Goal: Information Seeking & Learning: Learn about a topic

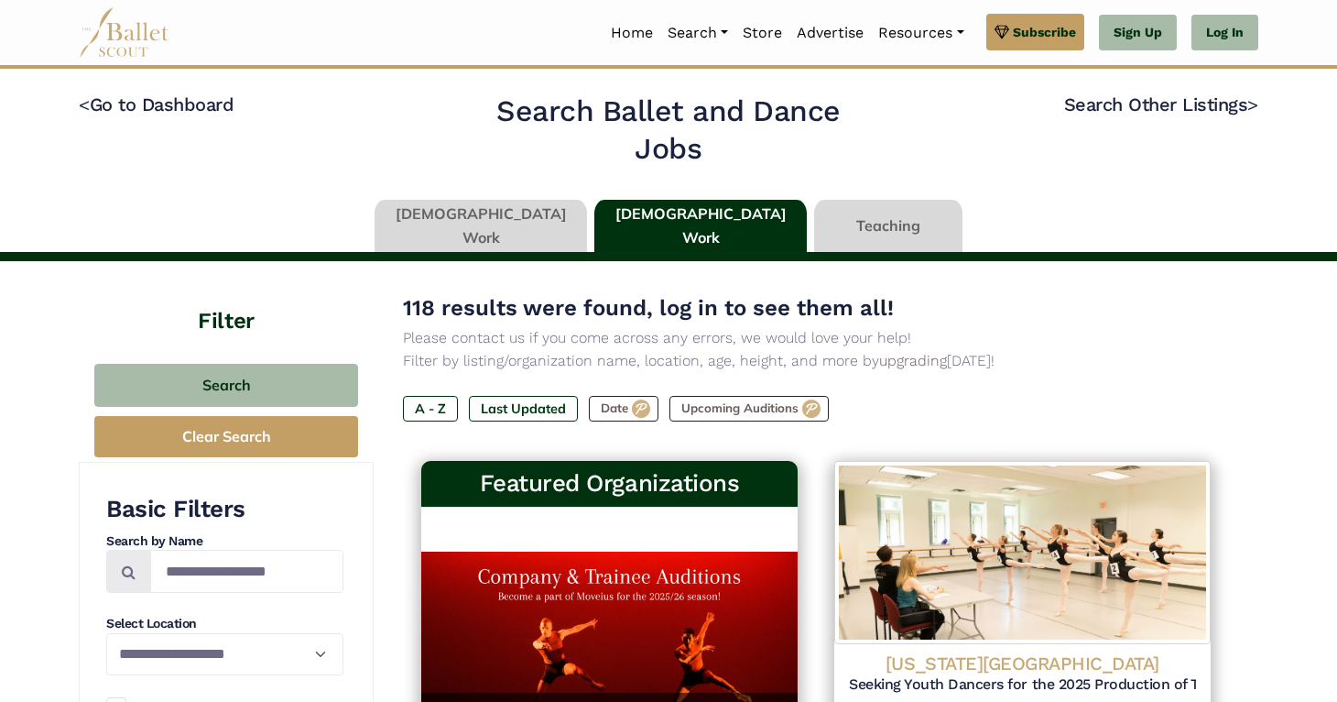
click at [1258, 49] on li "Log In" at bounding box center [1218, 33] width 82 height 38
click at [1239, 29] on link "Log In" at bounding box center [1225, 33] width 67 height 37
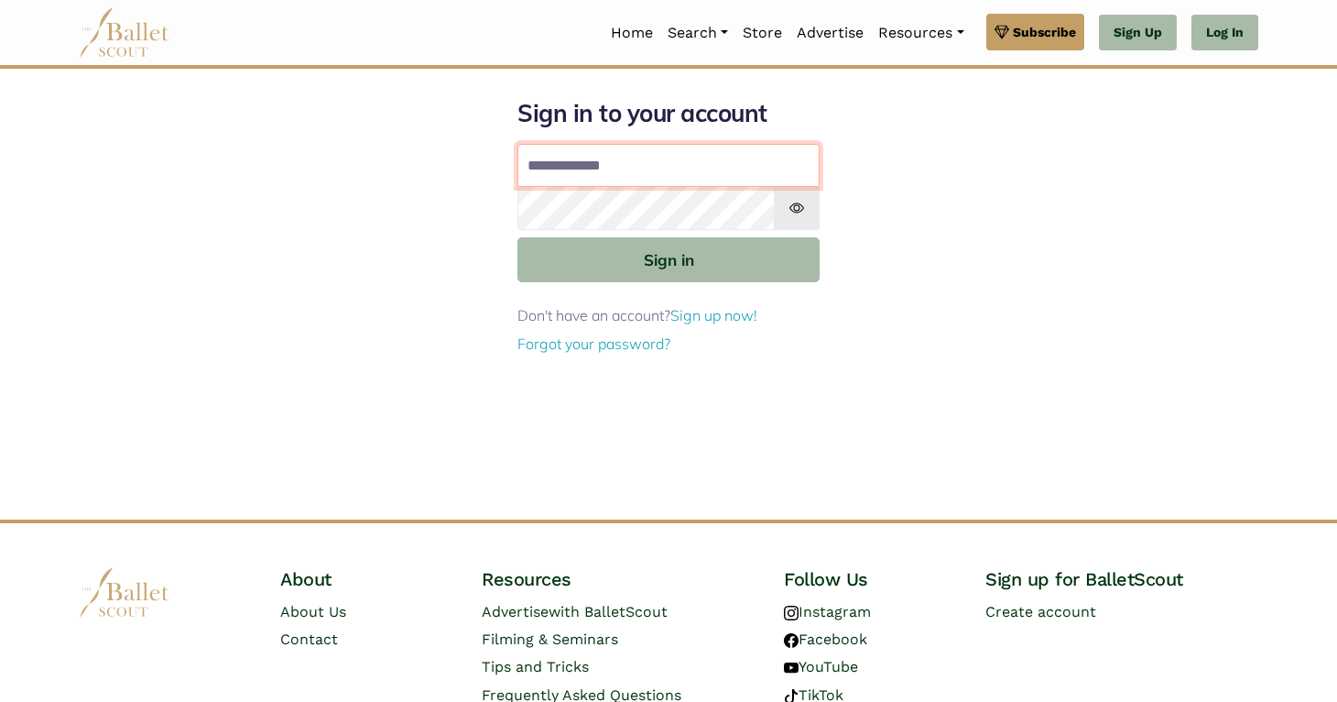
type input "**********"
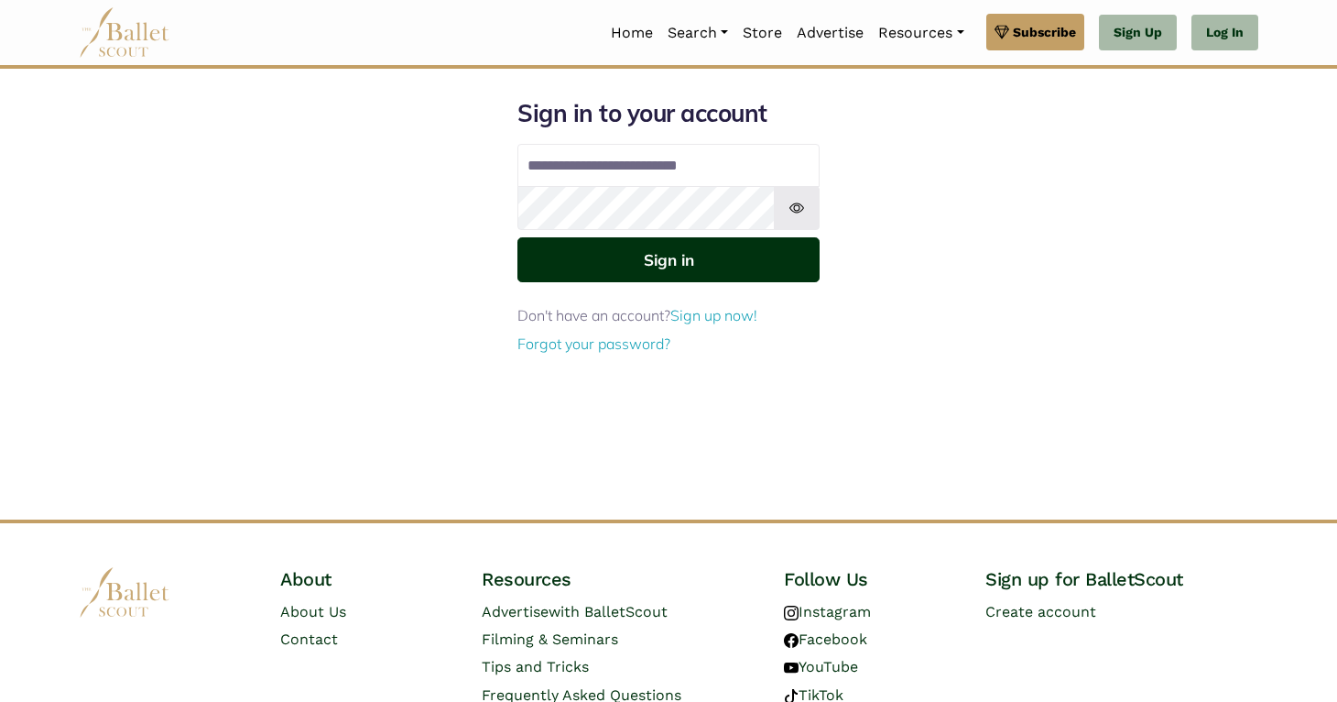
click at [672, 269] on button "Sign in" at bounding box center [669, 259] width 302 height 45
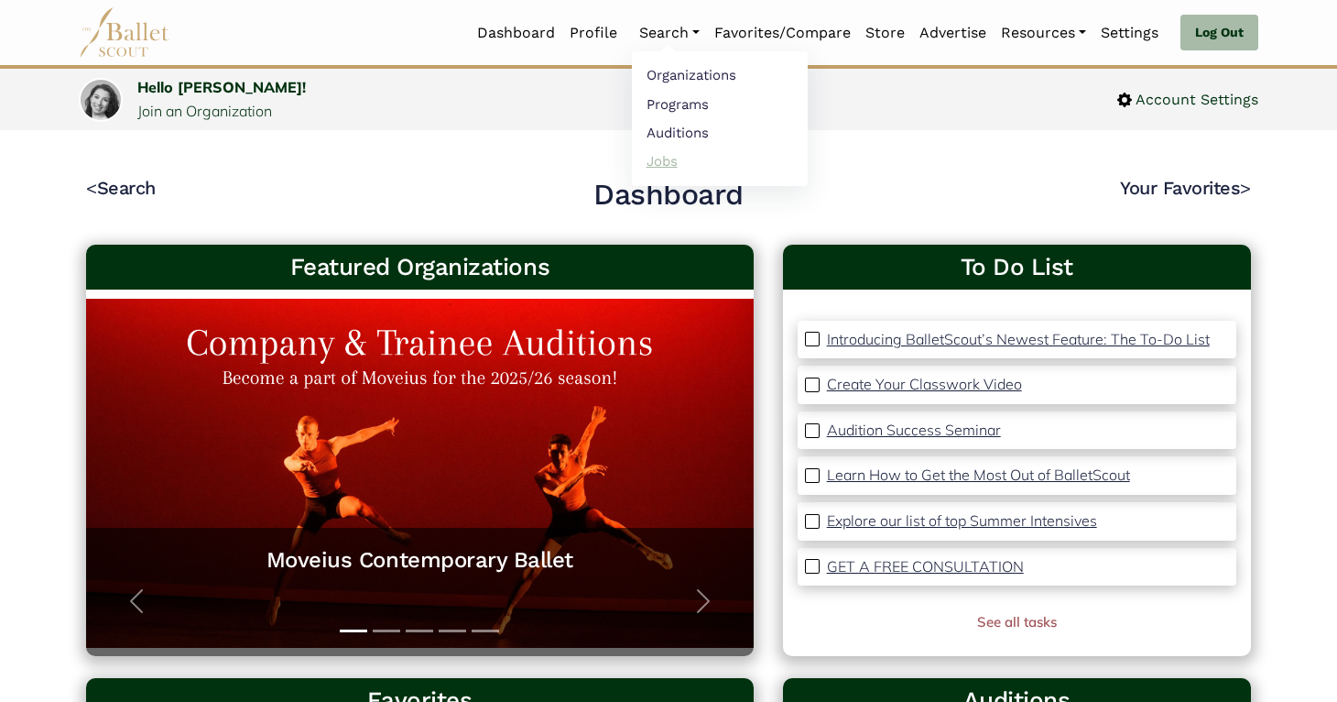
click at [659, 158] on link "Jobs" at bounding box center [720, 161] width 176 height 28
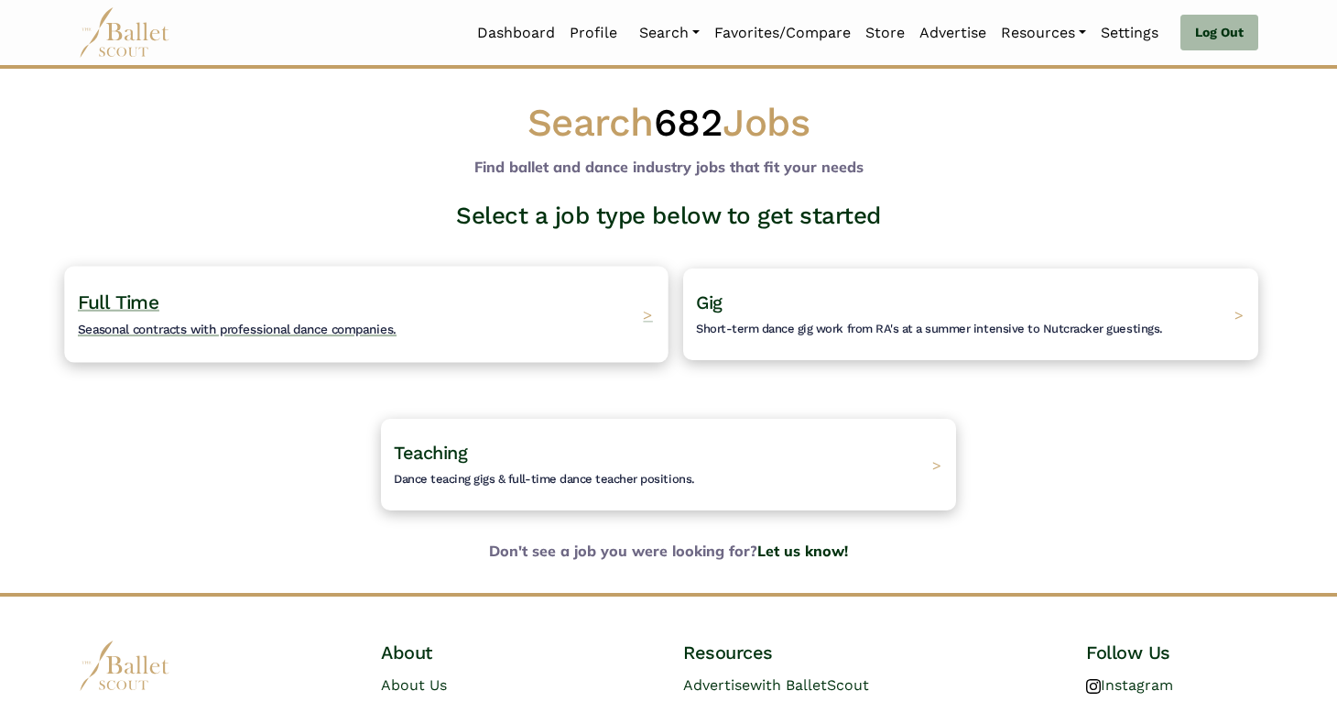
click at [576, 338] on div "Full Time Seasonal contracts with professional dance companies. >" at bounding box center [366, 314] width 604 height 96
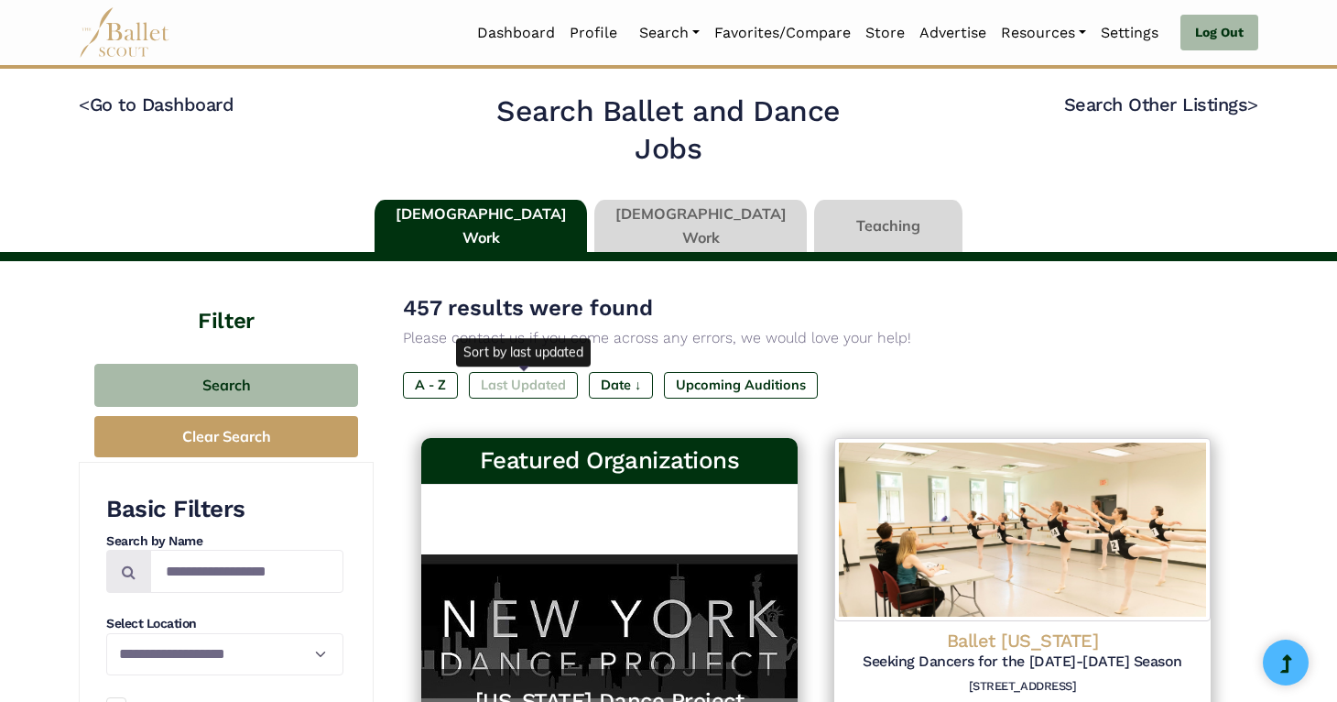
click at [518, 383] on label "Last Updated" at bounding box center [523, 385] width 109 height 26
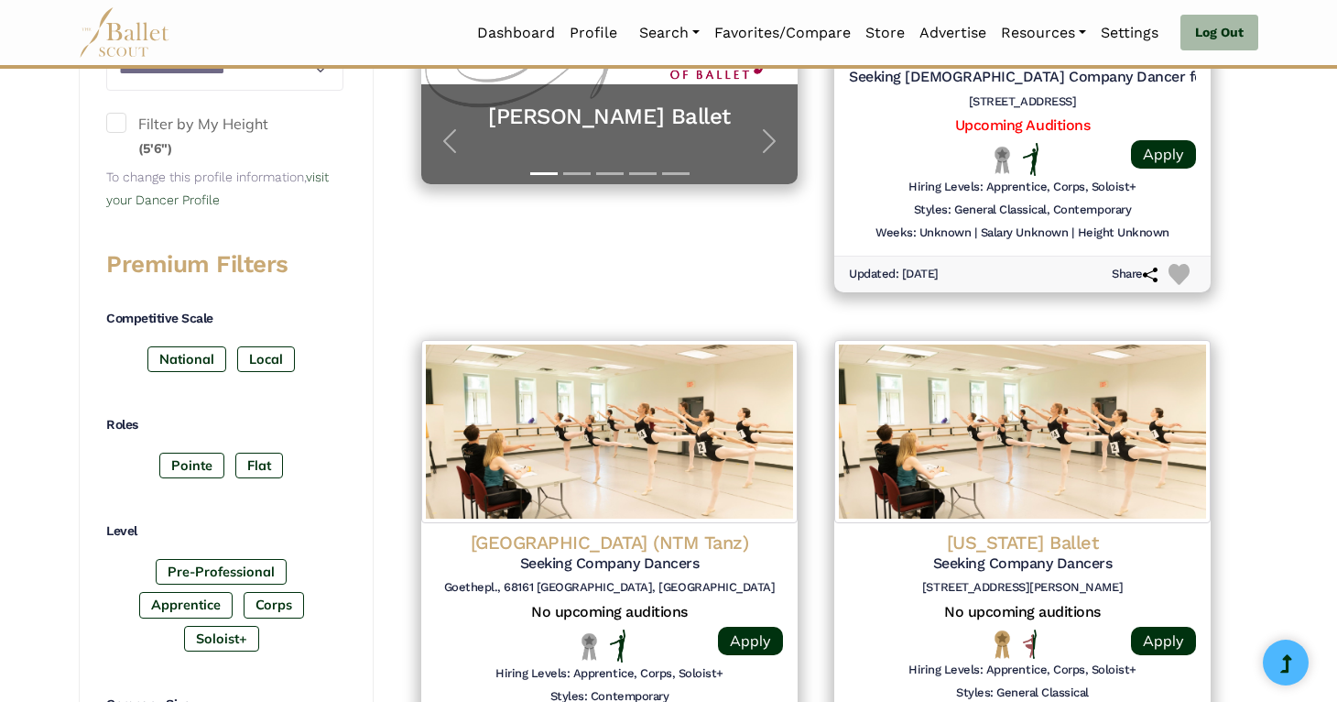
scroll to position [585, 0]
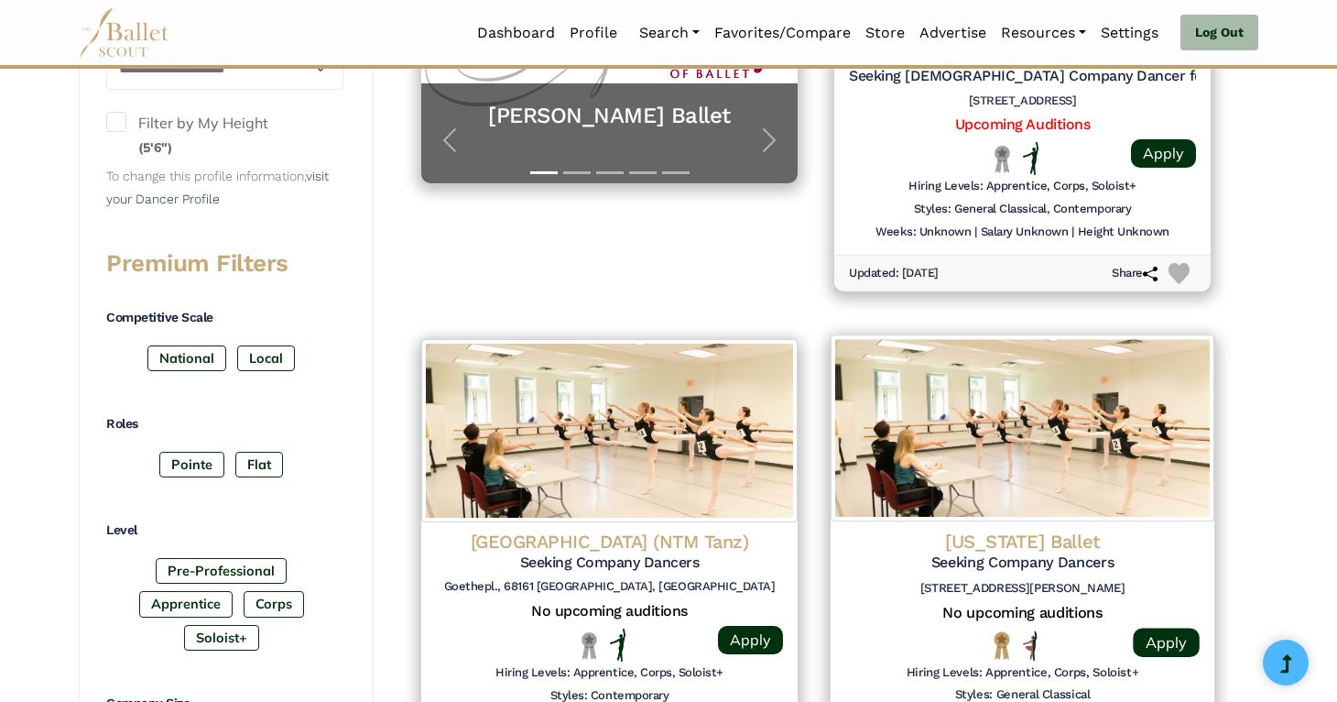
click at [961, 465] on img at bounding box center [1023, 427] width 384 height 187
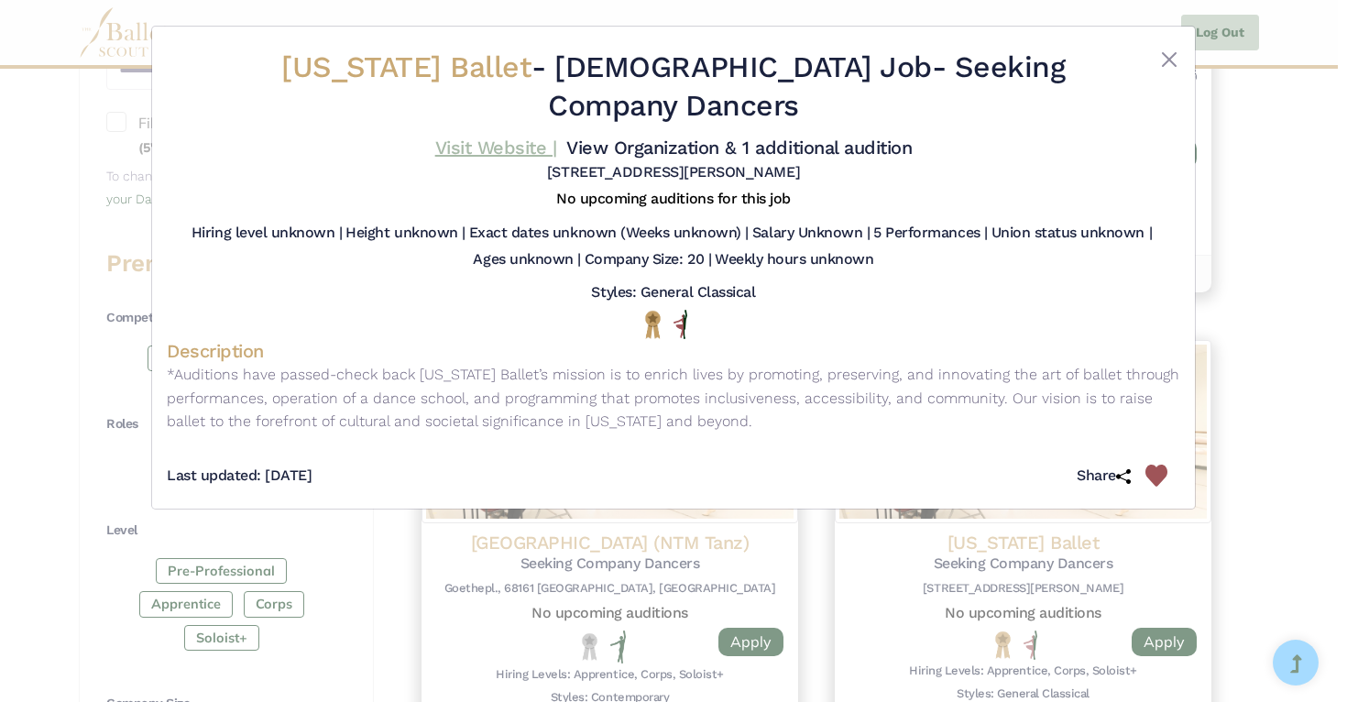
click at [512, 153] on link "Visit Website |" at bounding box center [496, 147] width 122 height 22
click at [1246, 290] on div "New Jersey Ballet - Full Time Job - Seeking Company Dancers Visit Website | Vie…" at bounding box center [673, 351] width 1347 height 702
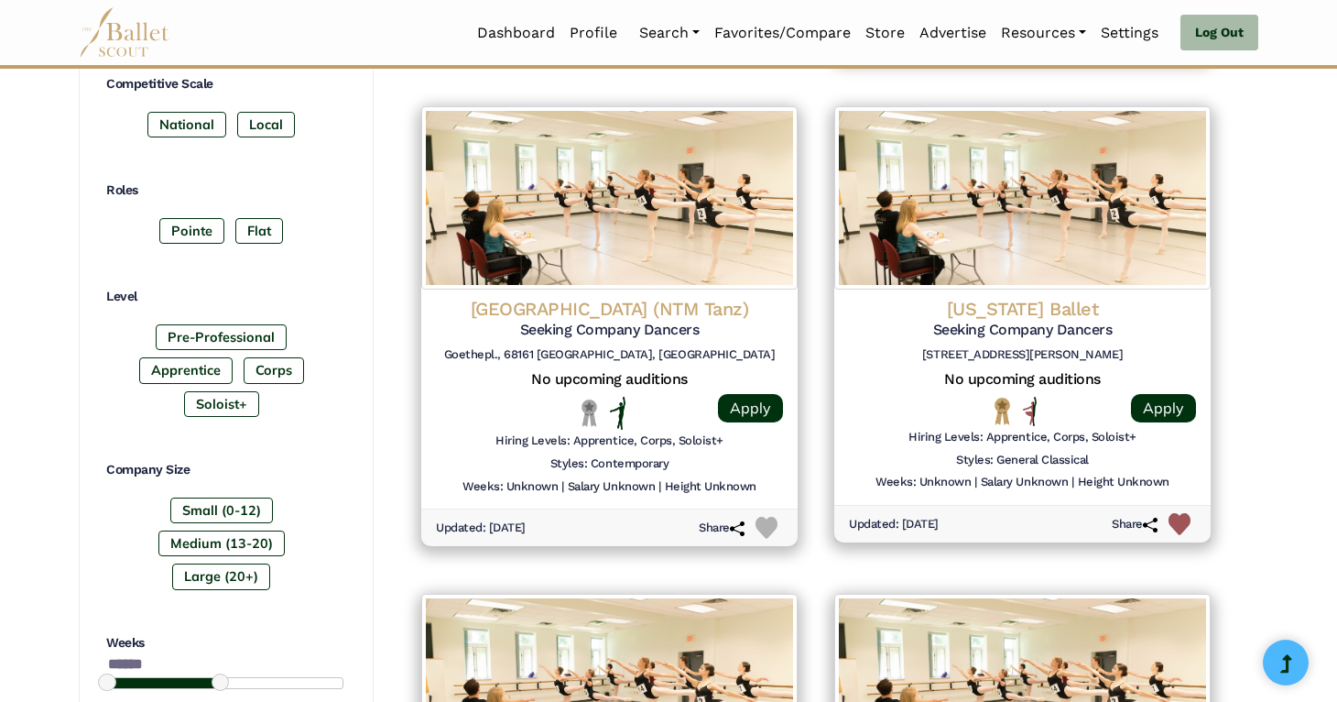
scroll to position [827, 0]
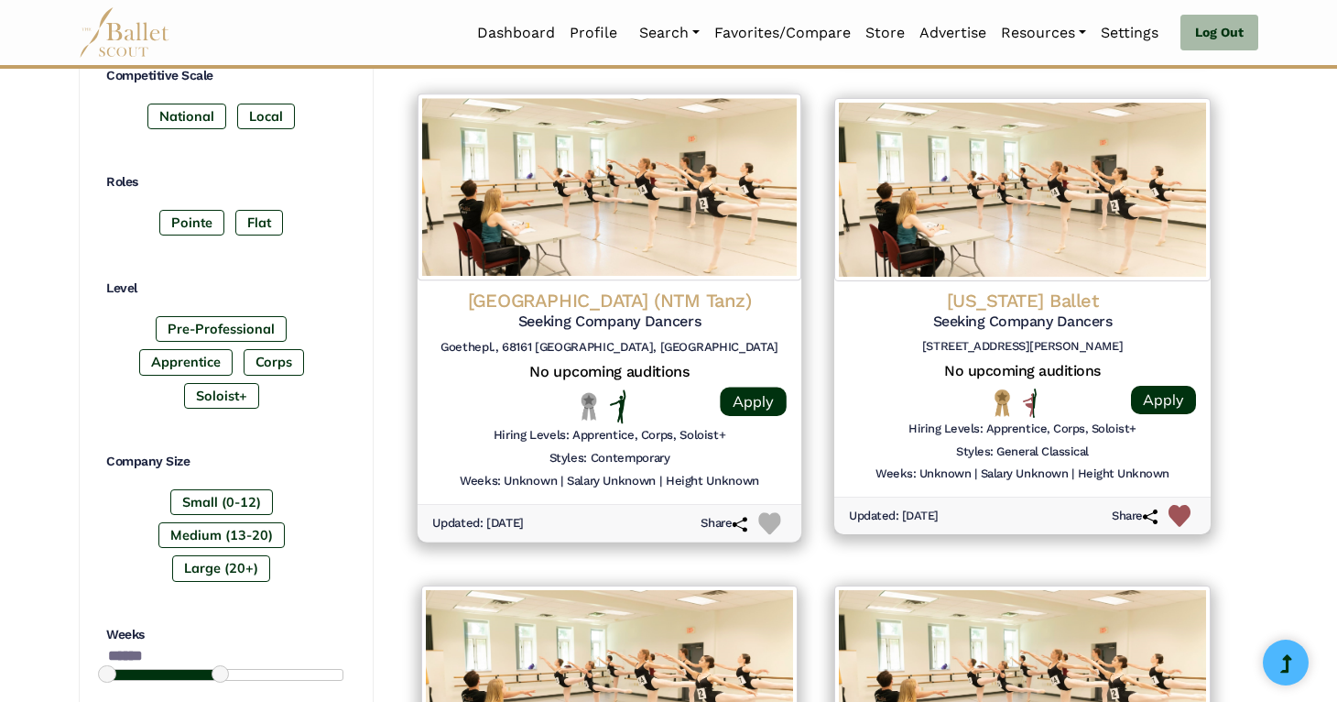
click at [641, 257] on img at bounding box center [610, 186] width 384 height 187
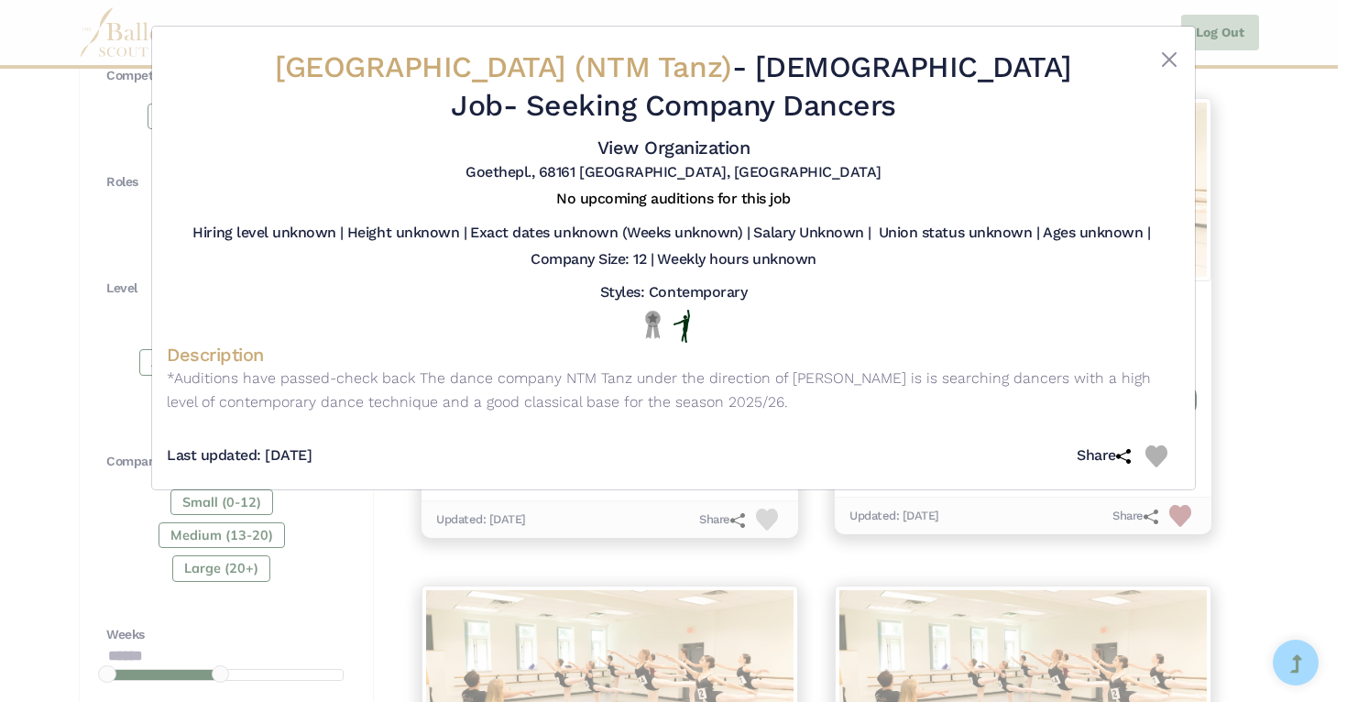
click at [1327, 319] on div "Nationaltheater Mannheim (NTM Tanz) - Full Time Job - Seeking Company Dancers V…" at bounding box center [673, 351] width 1347 height 702
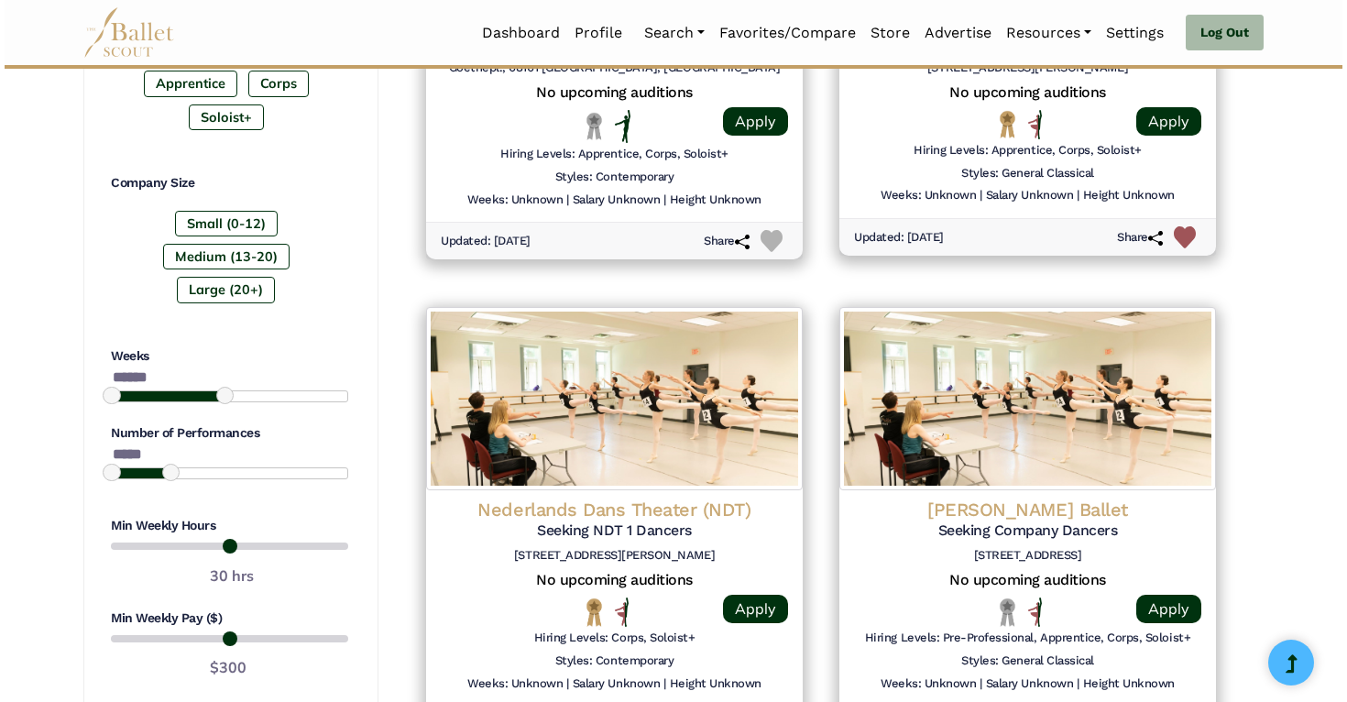
scroll to position [1104, 0]
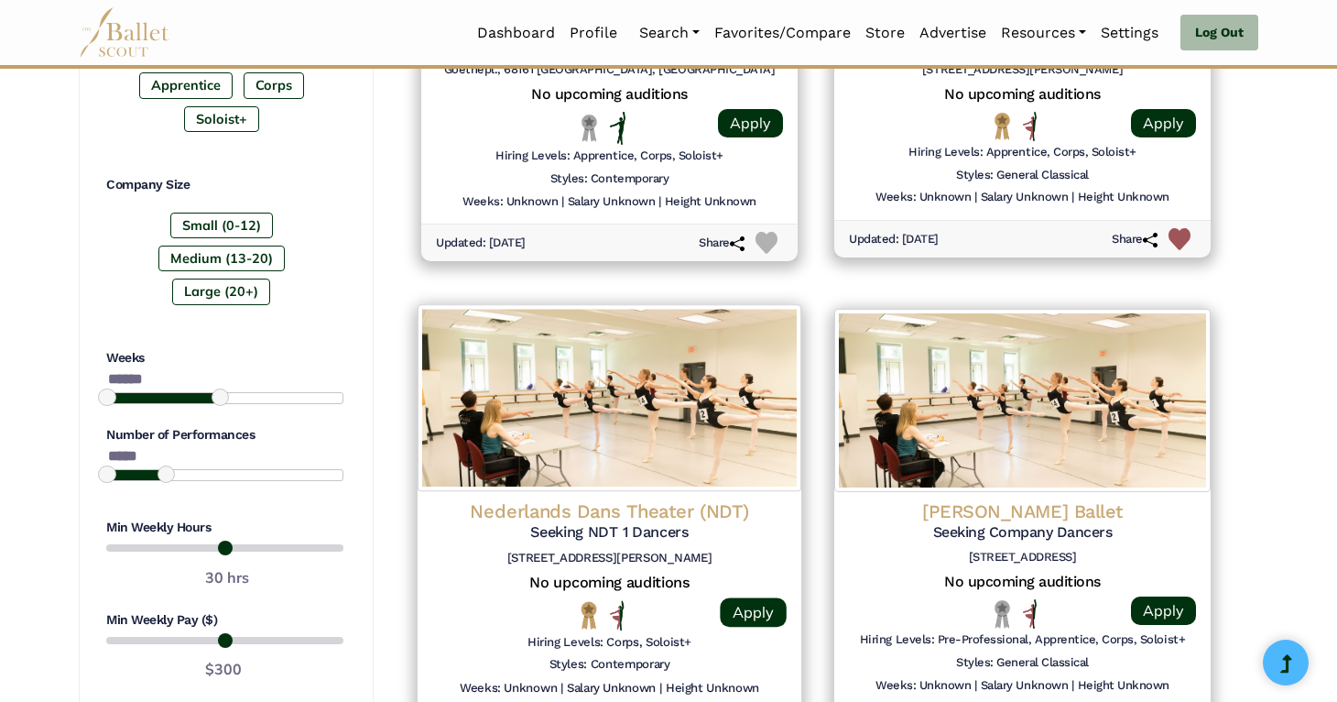
click at [710, 418] on img at bounding box center [610, 398] width 384 height 187
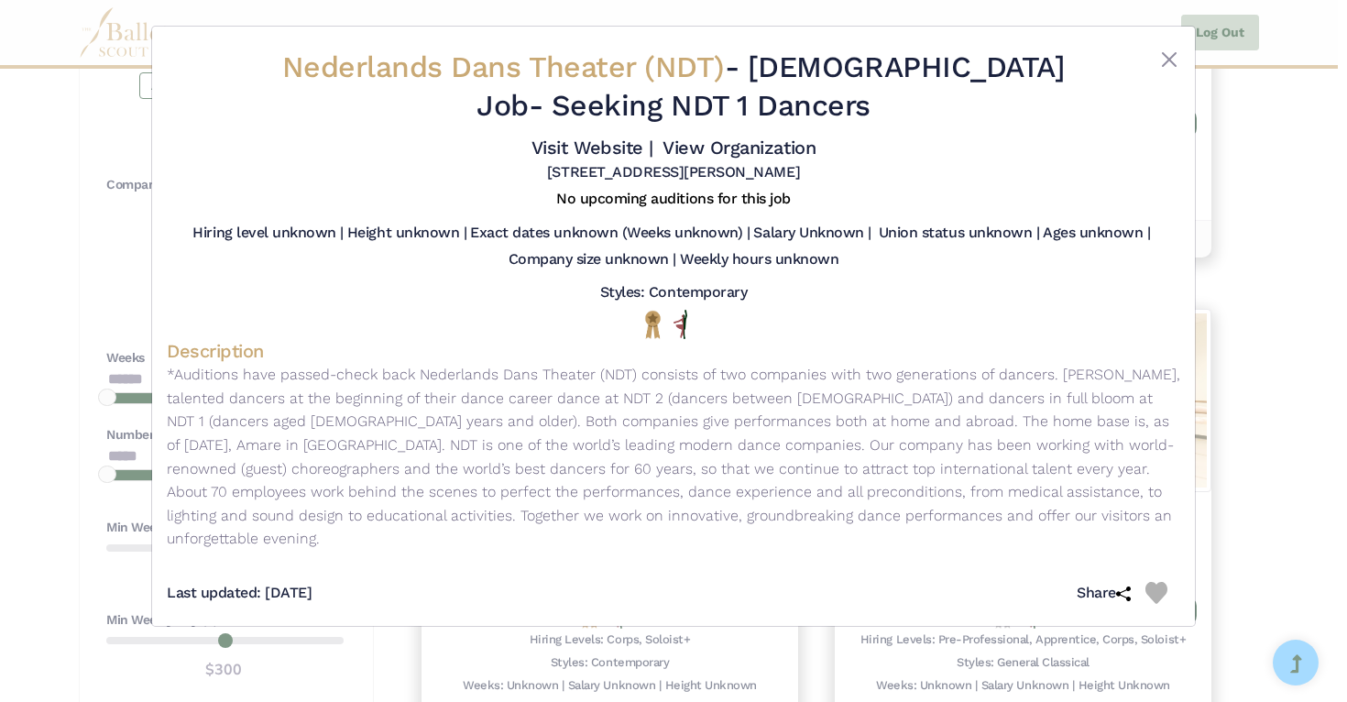
click at [1294, 269] on div "Nederlands Dans Theater (NDT) - Full Time Job - Seeking NDT 1 Dancers Visit Web…" at bounding box center [673, 351] width 1347 height 702
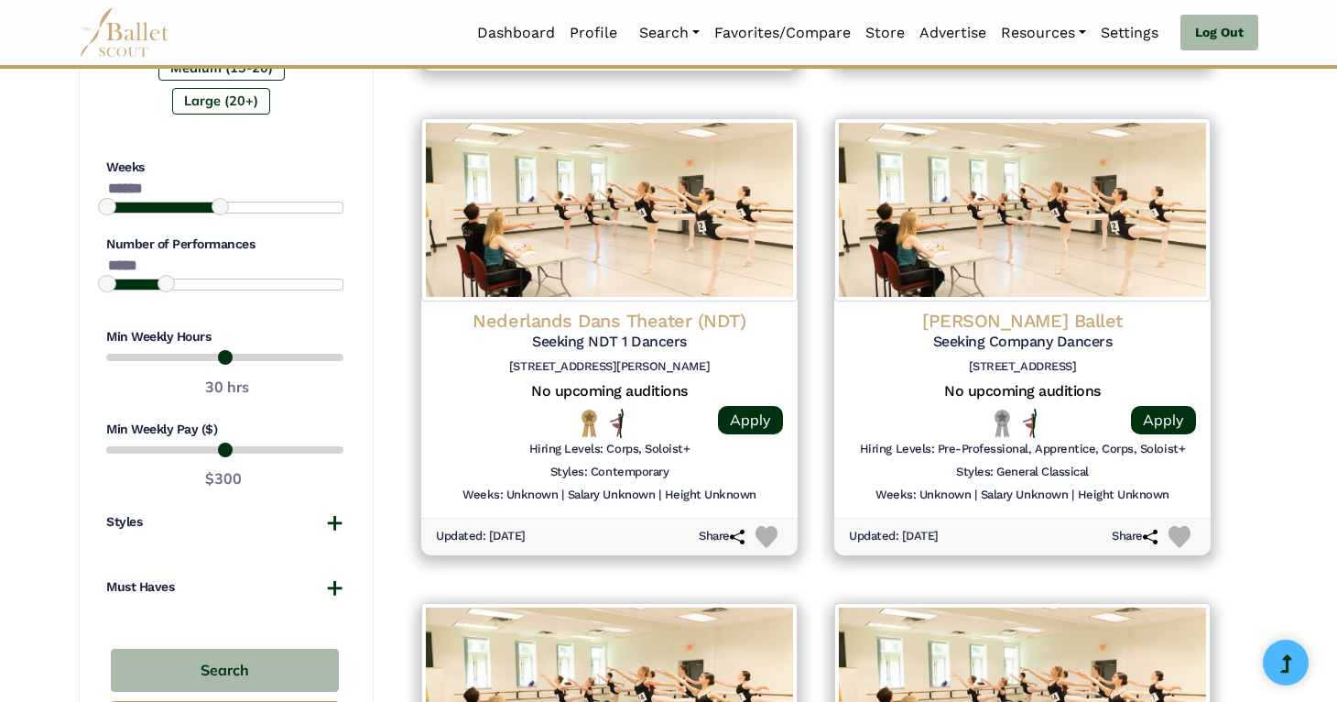
scroll to position [1314, 0]
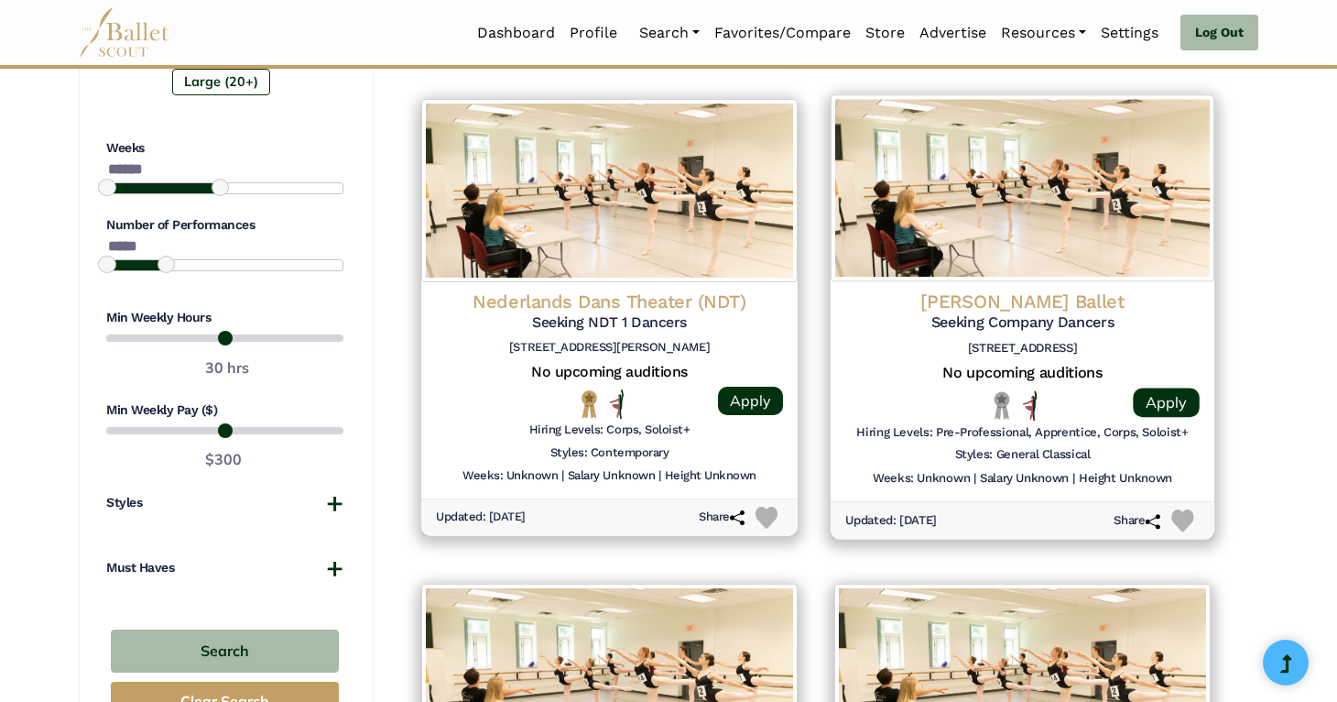
click at [1162, 277] on img at bounding box center [1023, 188] width 384 height 187
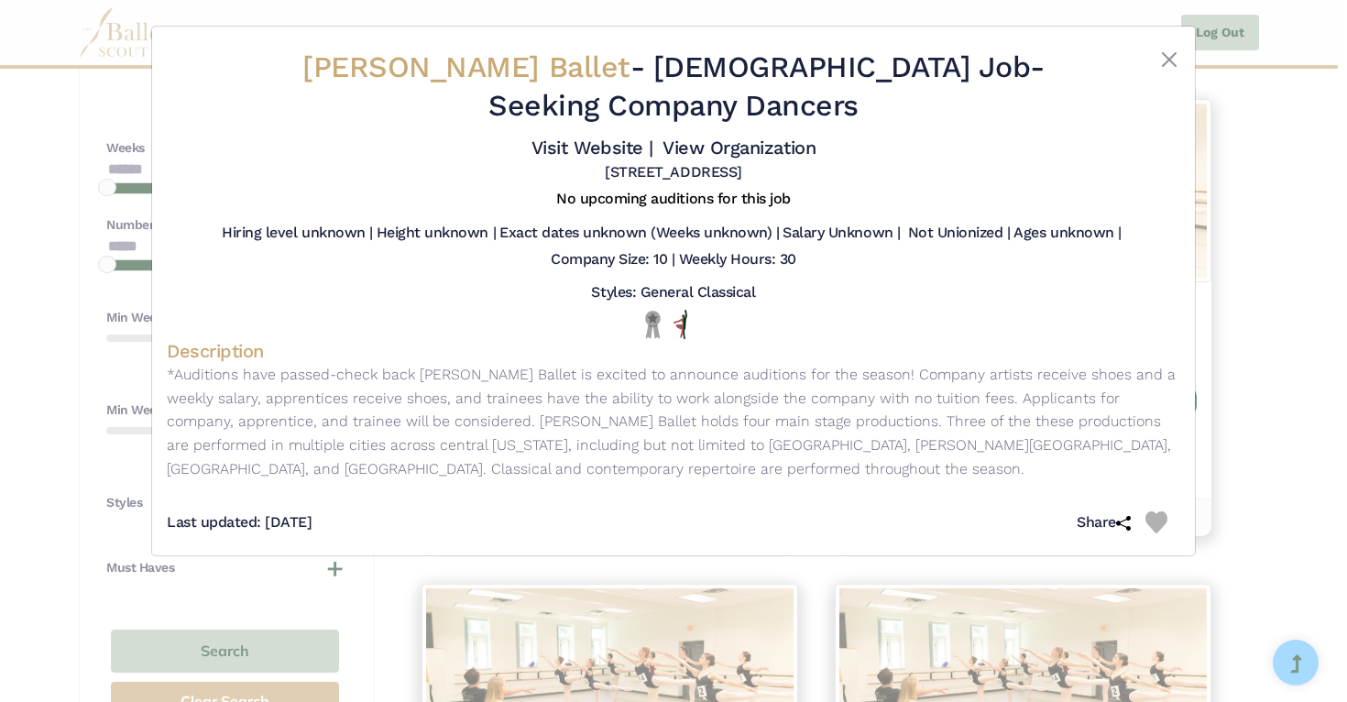
click at [1233, 287] on div "Montgomery Ballet - Full Time Job - Seeking Company Dancers Visit Website | Vie…" at bounding box center [673, 351] width 1347 height 702
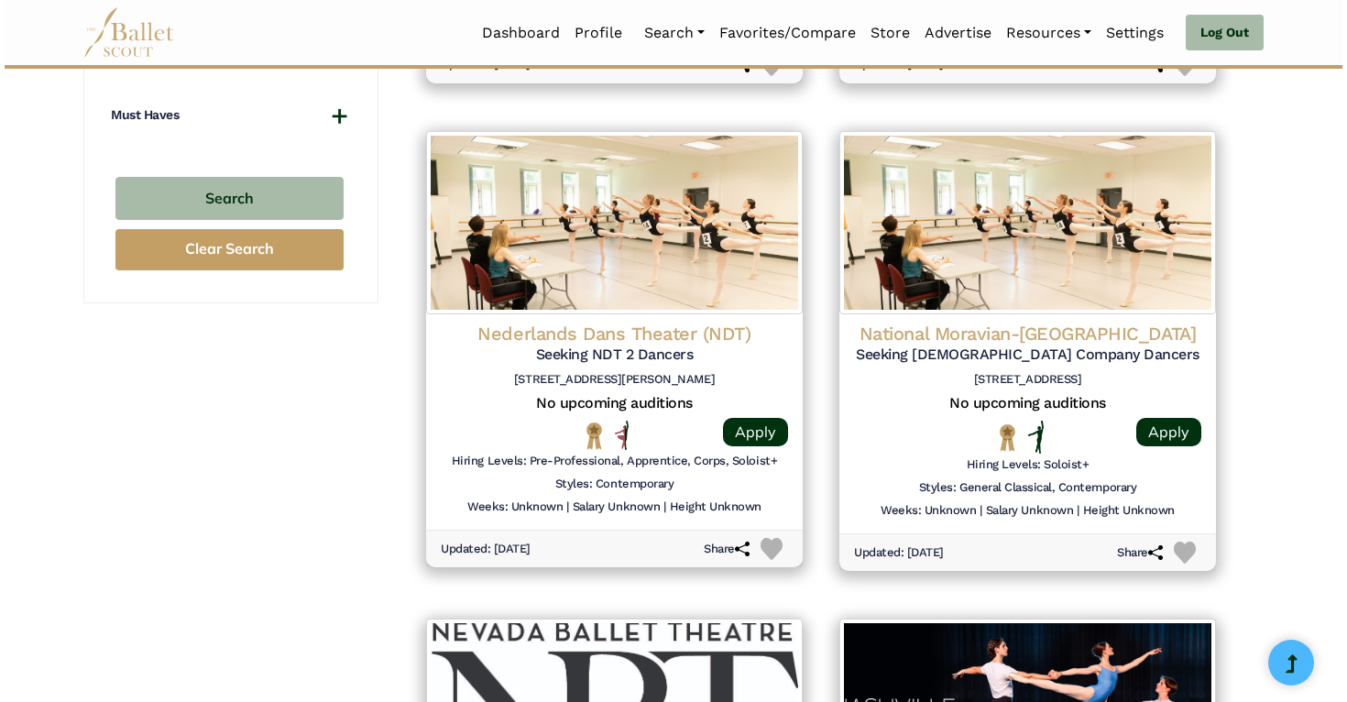
scroll to position [1774, 0]
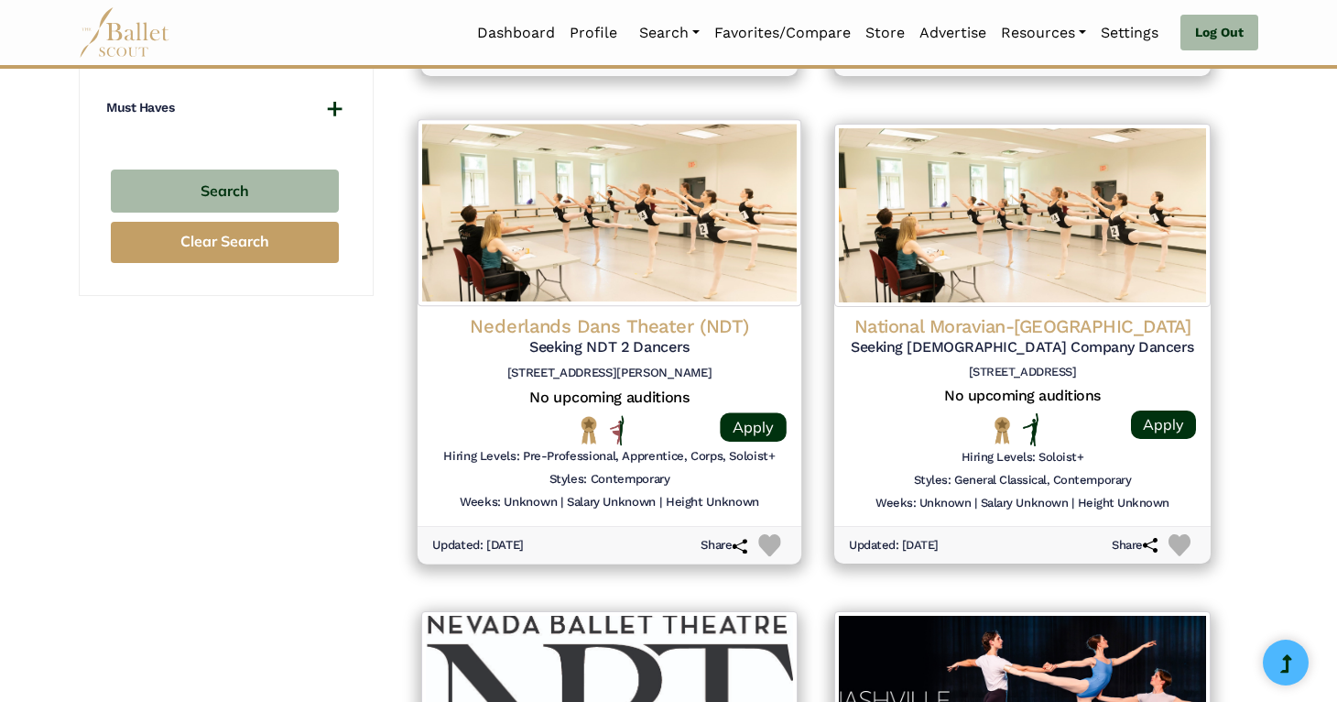
click at [425, 276] on img at bounding box center [610, 212] width 384 height 187
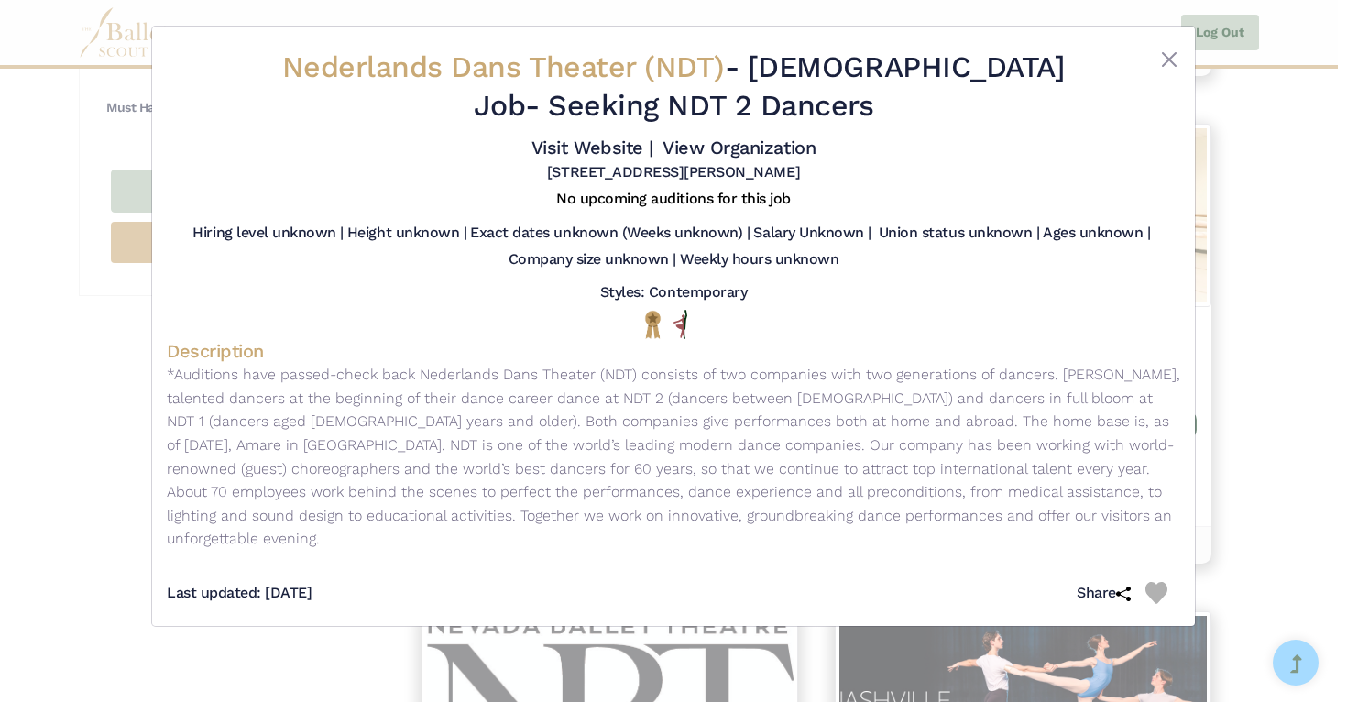
click at [1326, 301] on div "Nederlands Dans Theater (NDT) - Full Time Job - Seeking NDT 2 Dancers Visit Web…" at bounding box center [673, 351] width 1347 height 702
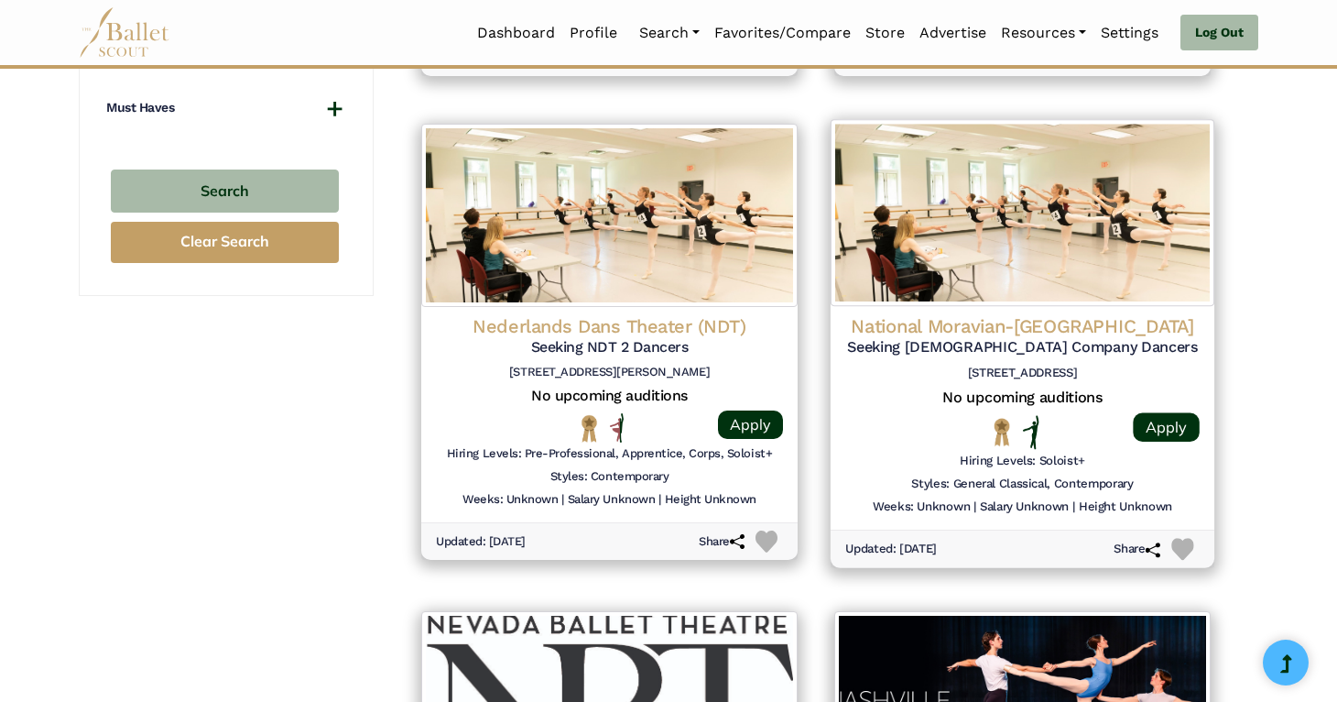
click at [1208, 325] on div "National Moravian-Silesian Theatre Seeking Male Company Dancers legií Street No…" at bounding box center [1023, 418] width 384 height 224
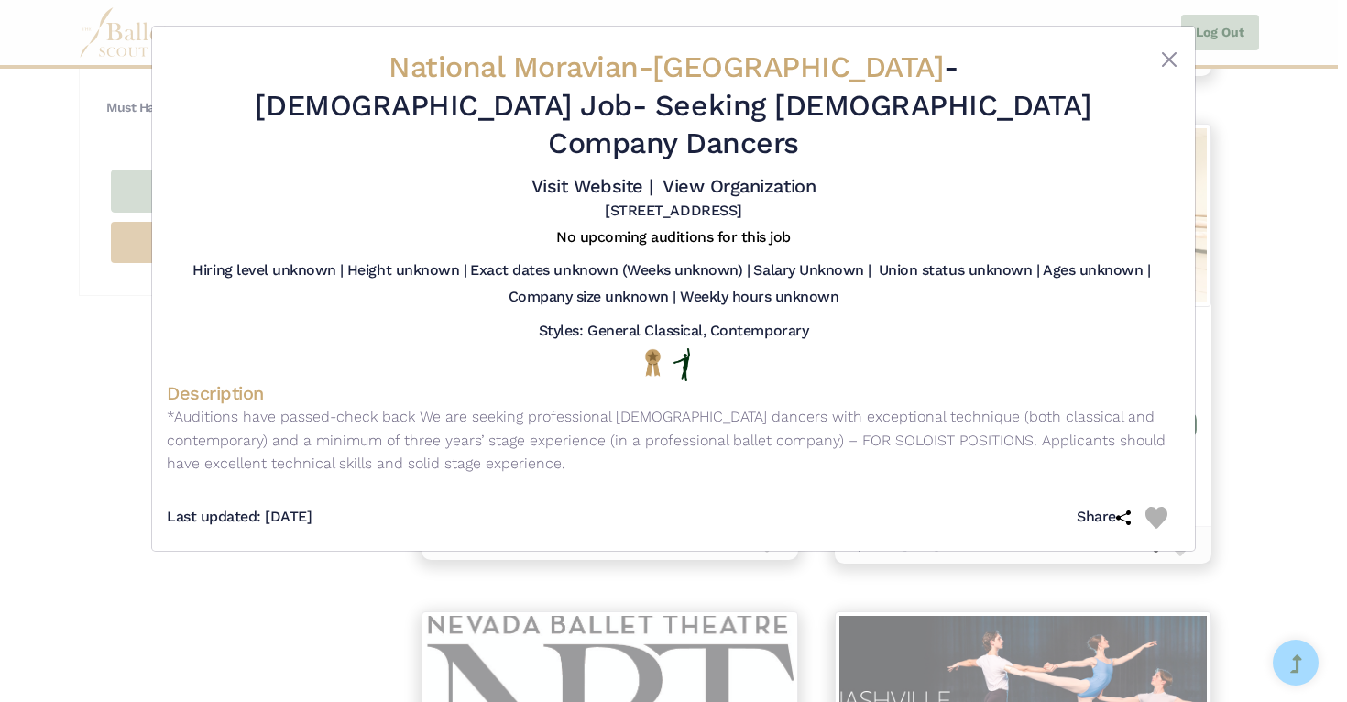
click at [1252, 315] on div "National Moravian-Silesian Theatre - Full Time Job - Seeking Male Company Dance…" at bounding box center [673, 351] width 1347 height 702
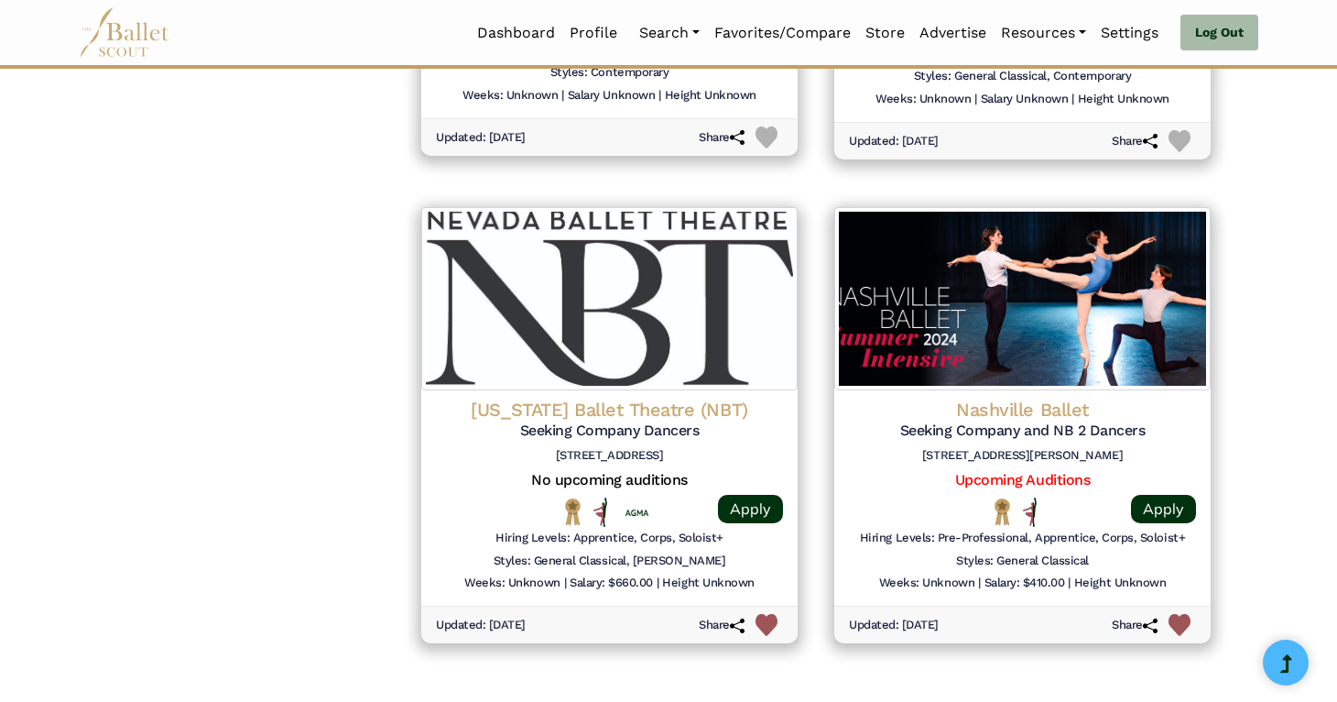
scroll to position [2179, 0]
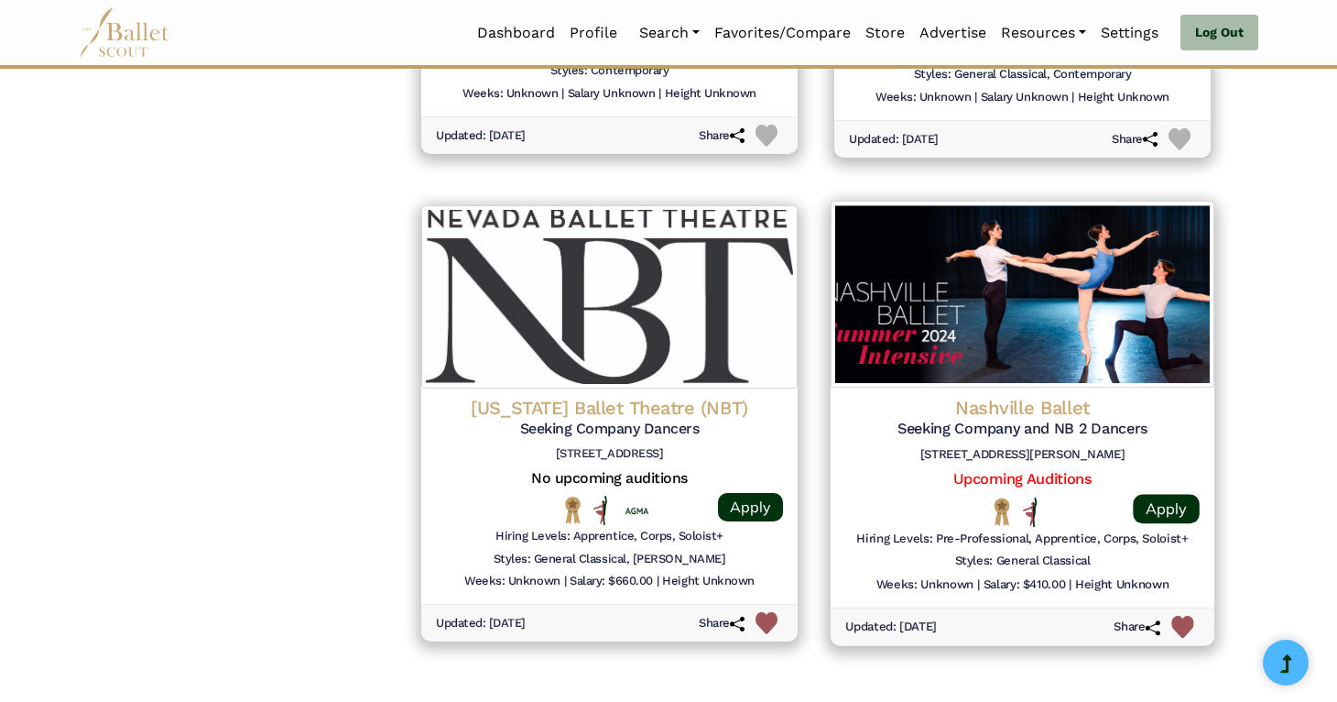
click at [1212, 326] on div "Nashville Ballet Seeking Company and NB 2 Dancers 3630 Redmon Street Nashville,…" at bounding box center [1022, 423] width 421 height 464
click at [1136, 352] on img at bounding box center [1023, 294] width 384 height 187
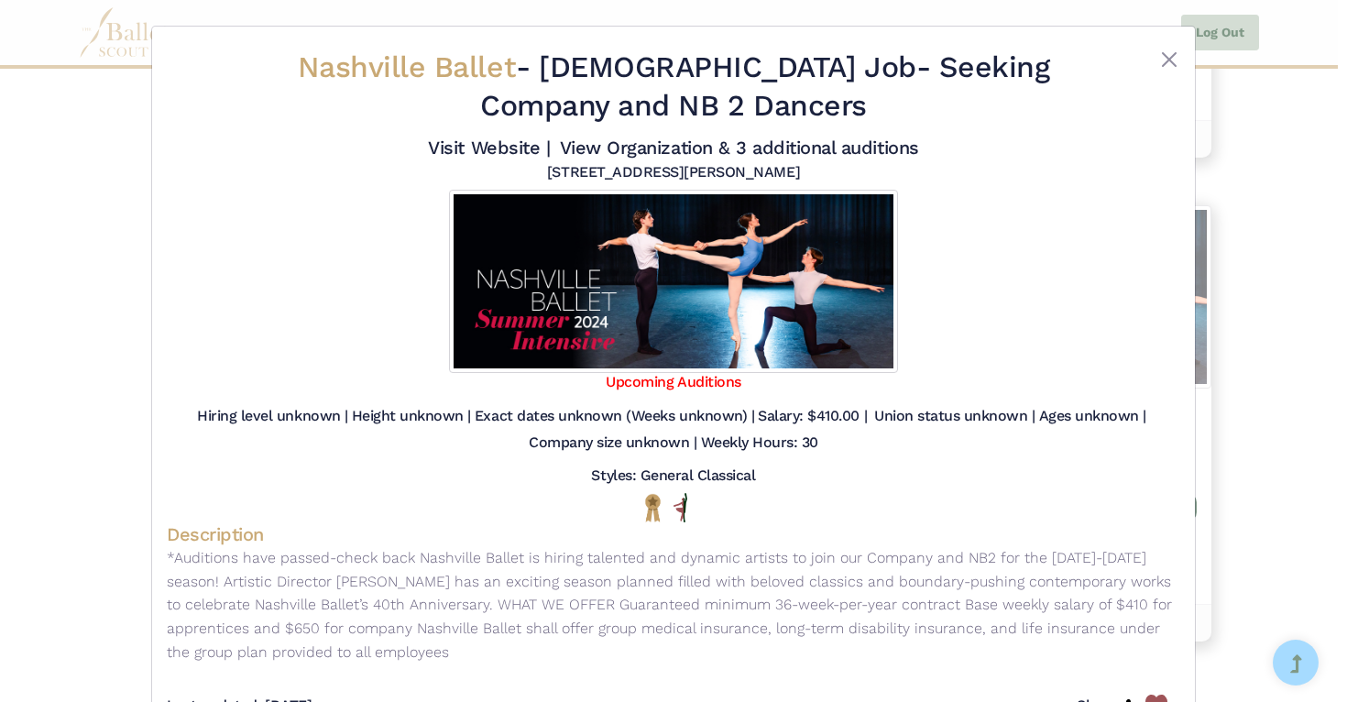
click at [1239, 335] on div "Nashville Ballet - Full Time Job - Seeking Company and NB 2 Dancers Visit Websi…" at bounding box center [673, 351] width 1347 height 702
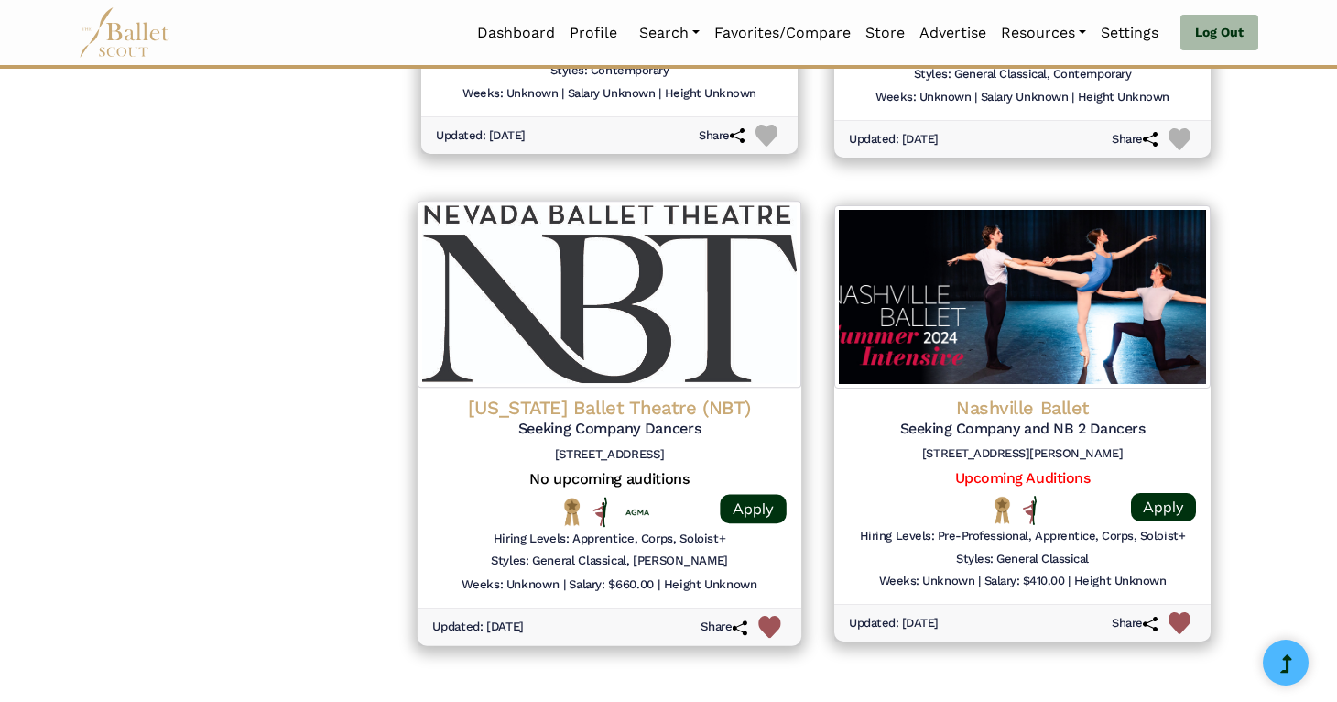
click at [462, 393] on div "Nevada Ballet Theatre (NBT) Seeking Company Dancers 1651 Inner Cir, Las Vegas, …" at bounding box center [610, 497] width 384 height 220
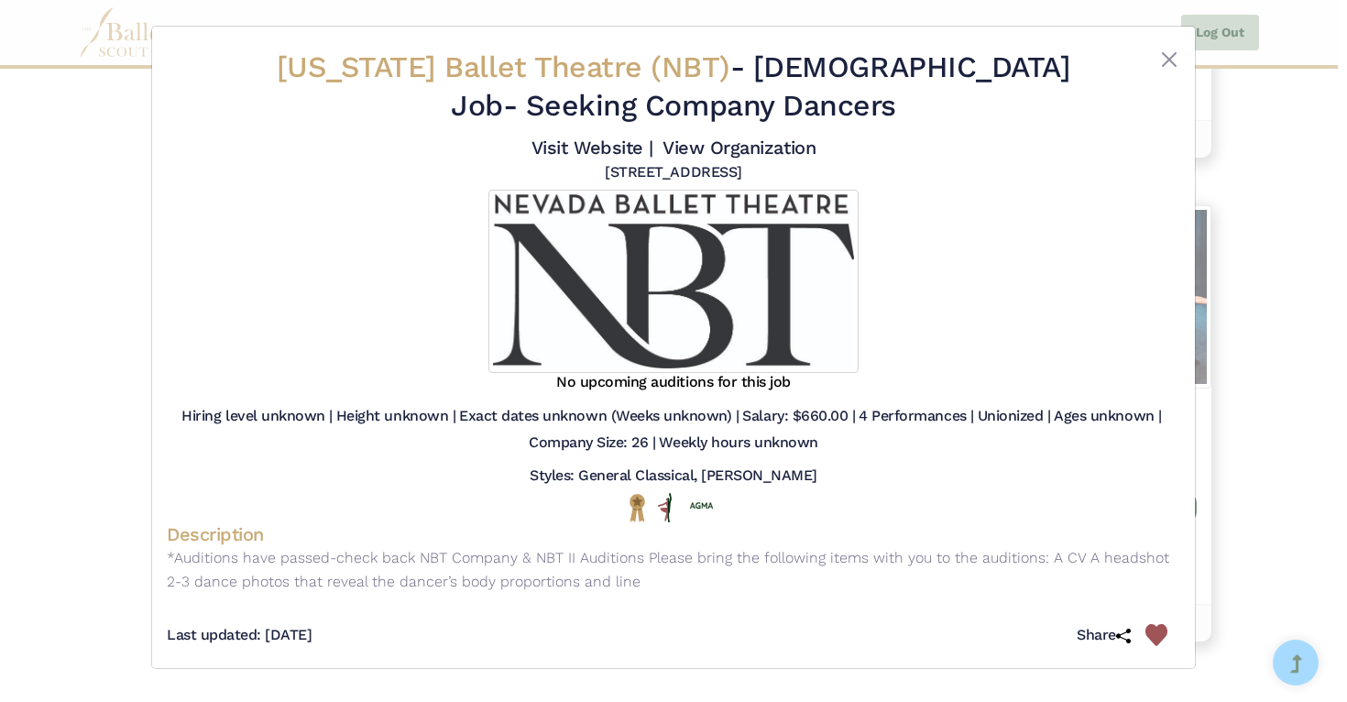
click at [82, 378] on div "Nevada Ballet Theatre (NBT) - Full Time Job - Seeking Company Dancers Visit Web…" at bounding box center [673, 351] width 1347 height 702
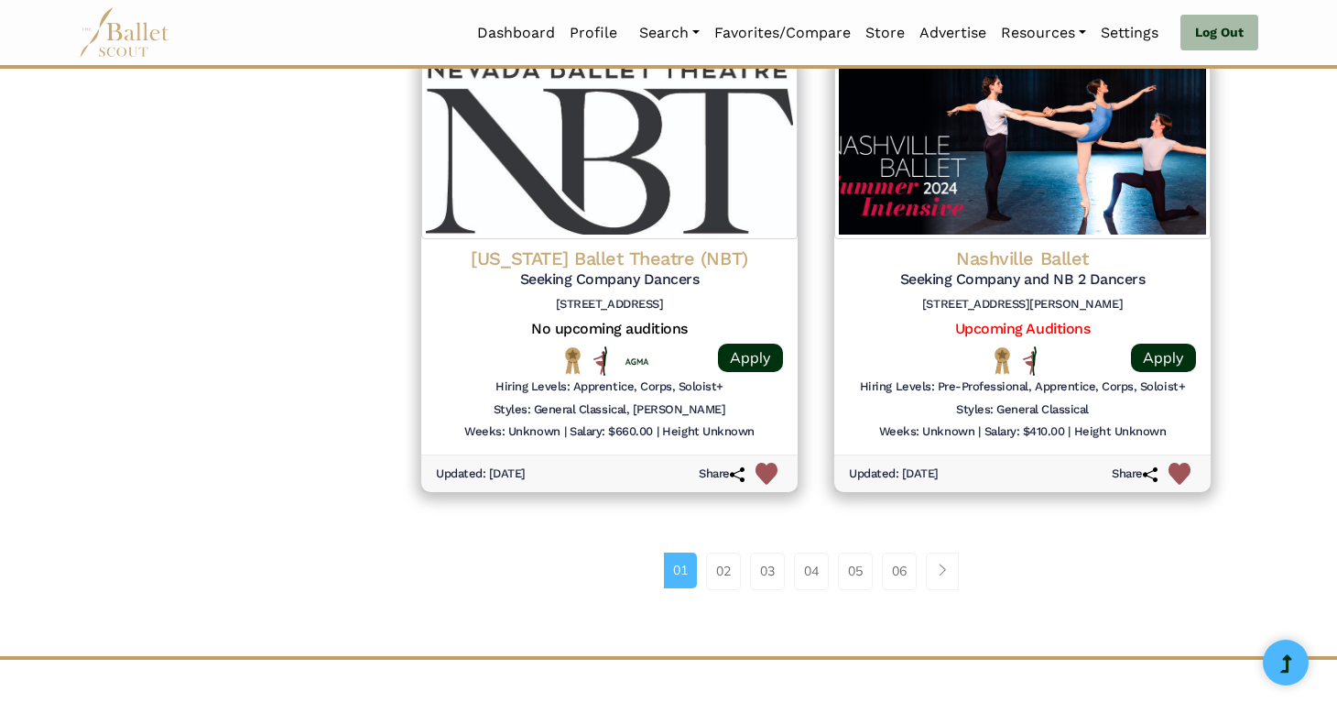
scroll to position [2330, 0]
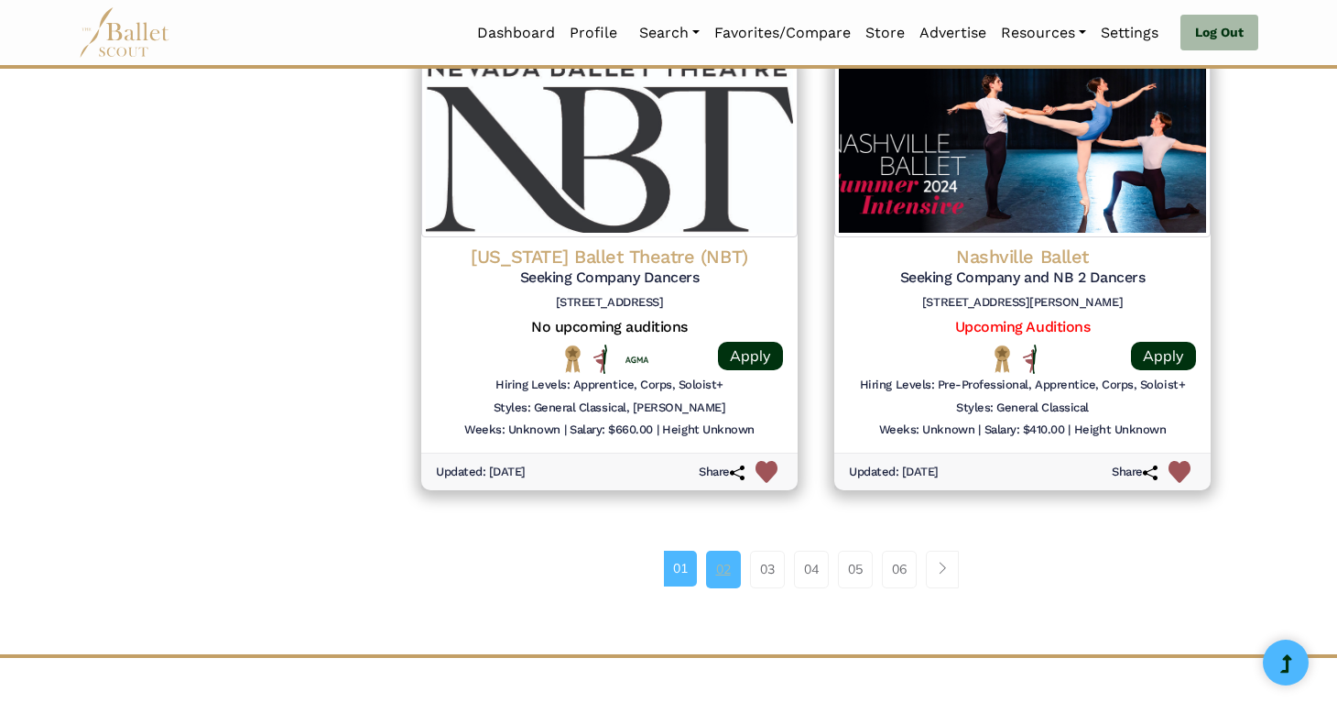
click at [718, 573] on link "02" at bounding box center [723, 569] width 35 height 37
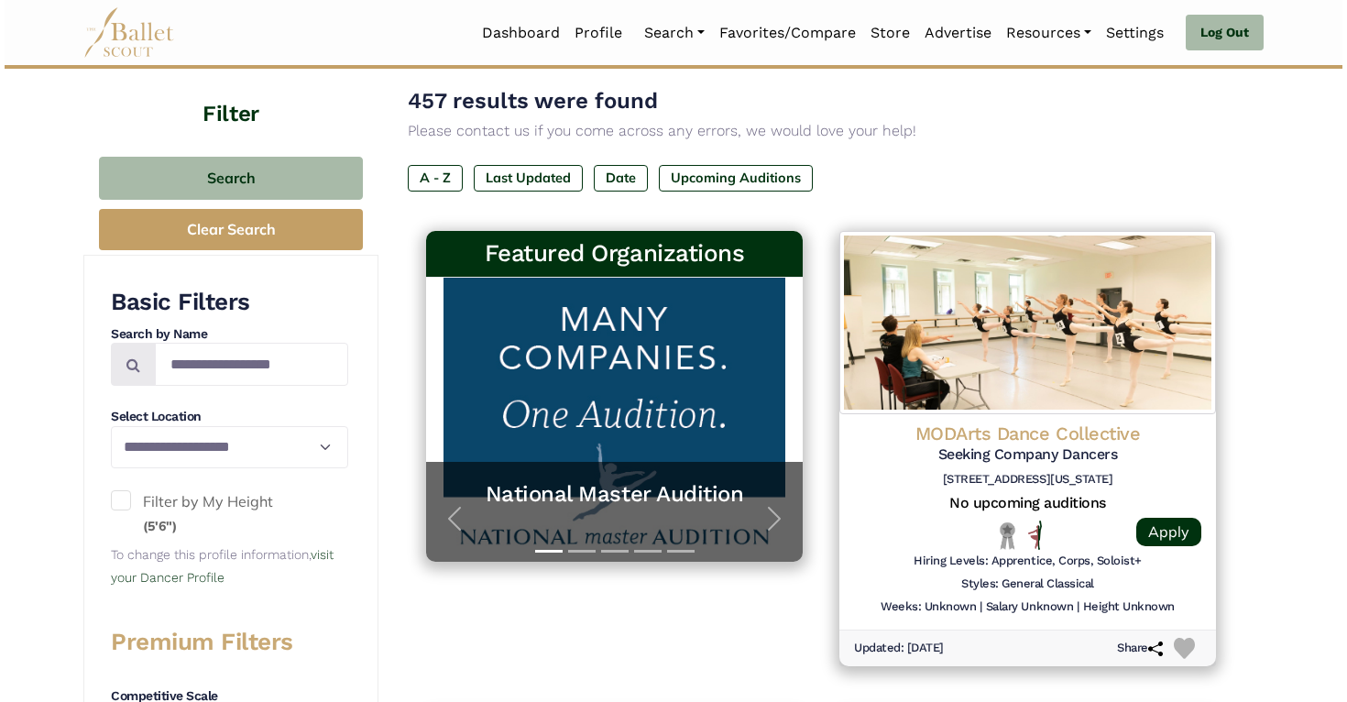
scroll to position [212, 0]
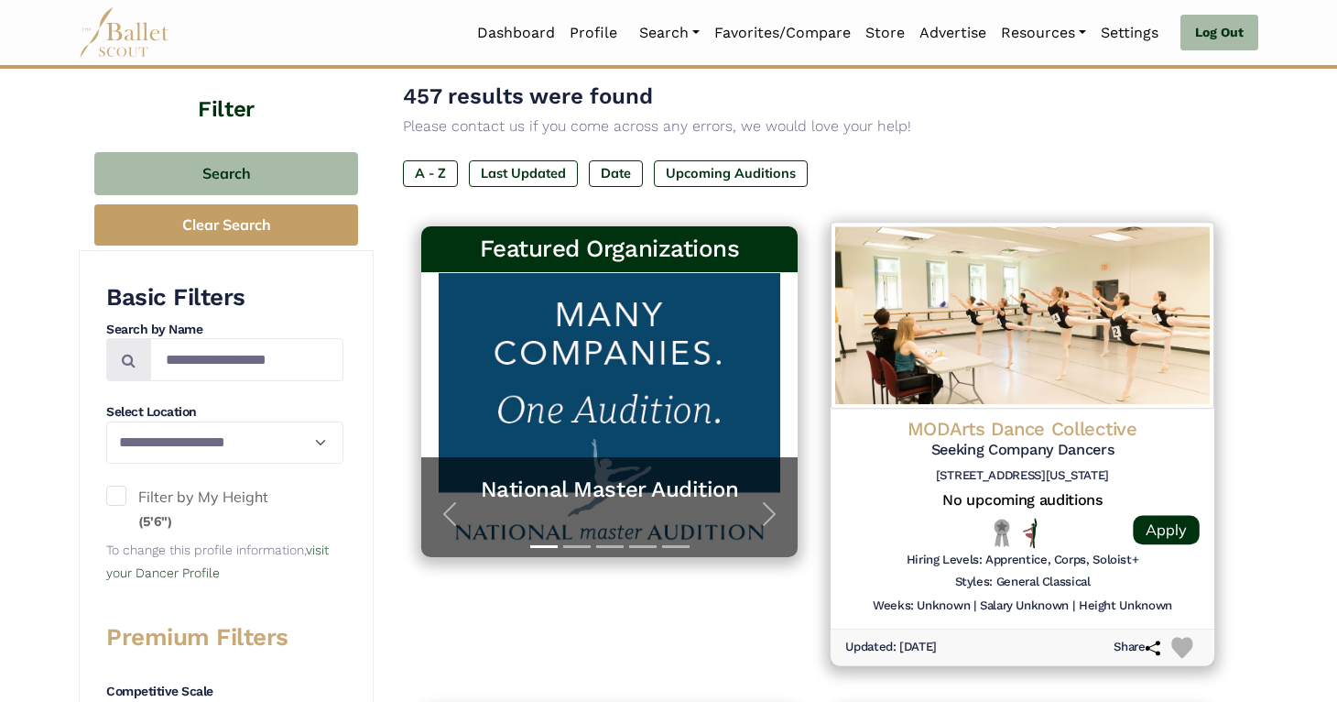
click at [1152, 404] on img at bounding box center [1023, 315] width 384 height 187
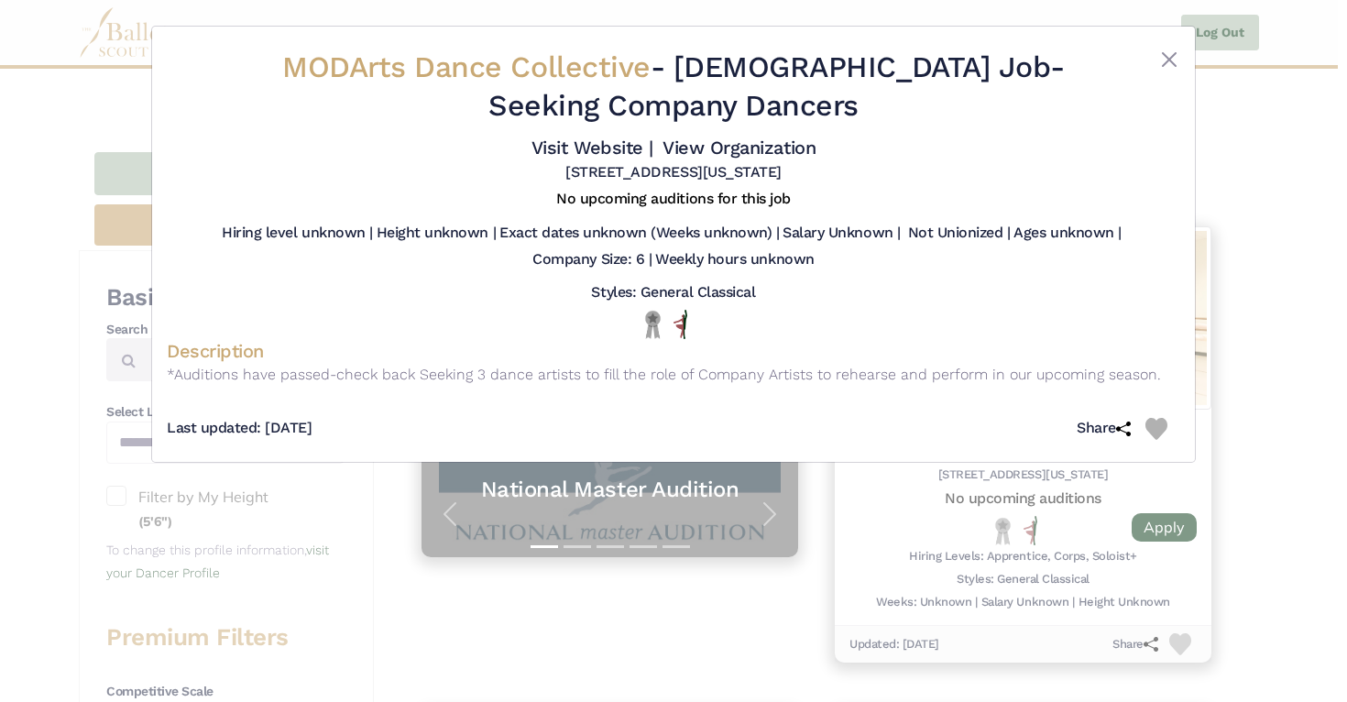
click at [1238, 420] on div "MODArts Dance Collective - [DEMOGRAPHIC_DATA] Job - Seeking Company Dancers Vis…" at bounding box center [673, 351] width 1347 height 702
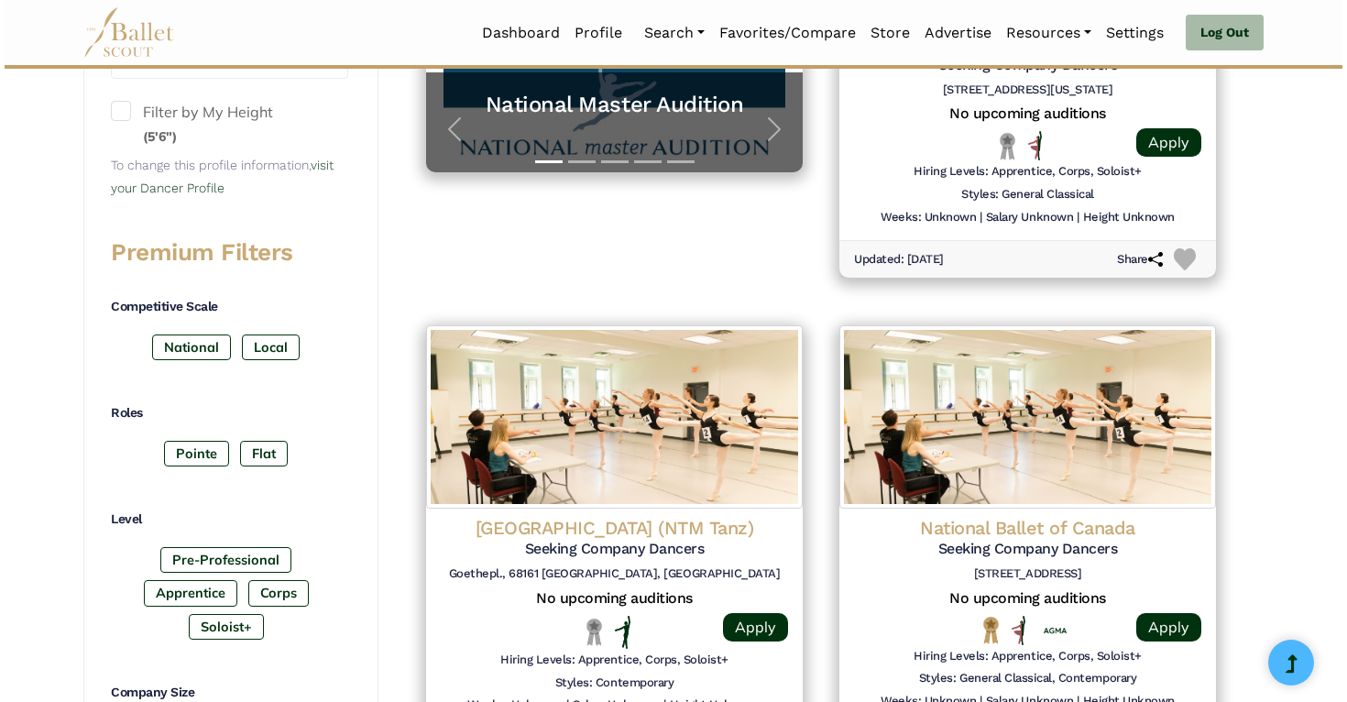
scroll to position [619, 0]
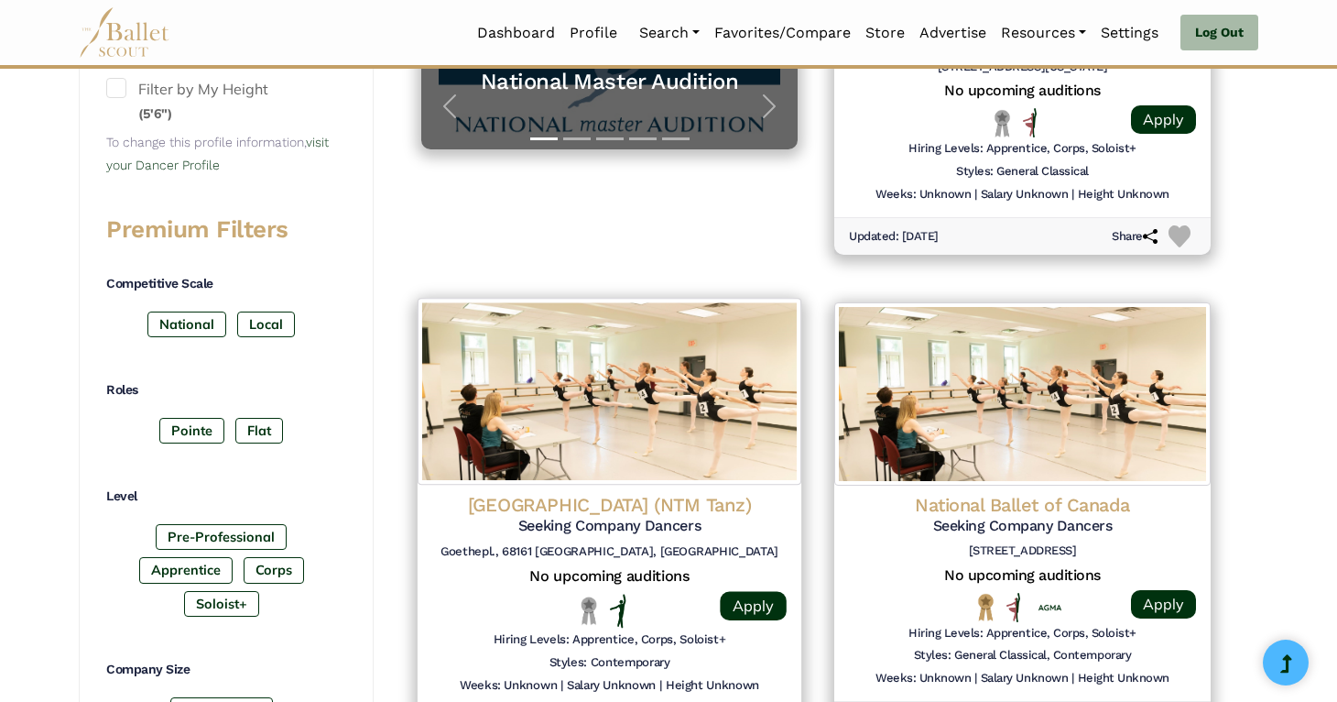
click at [726, 447] on img at bounding box center [610, 391] width 384 height 187
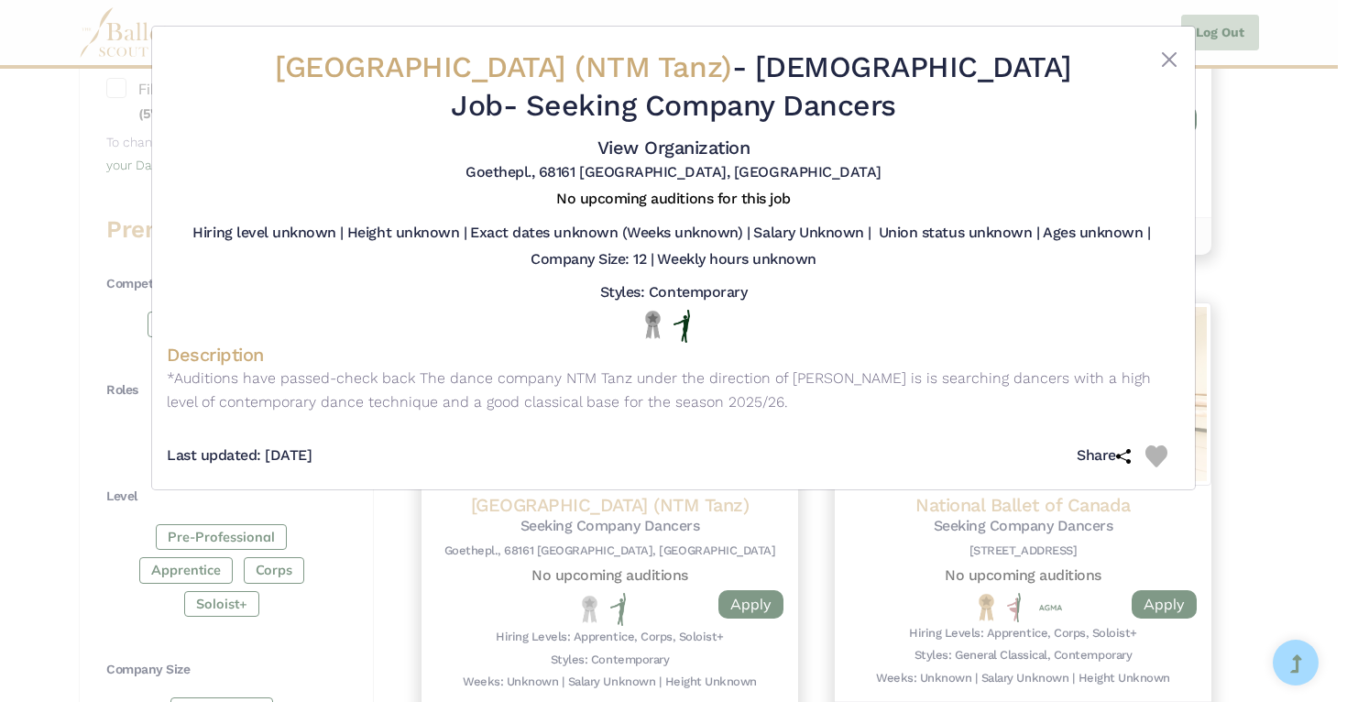
click at [1270, 357] on div "[GEOGRAPHIC_DATA] (NTM Tanz) - [DEMOGRAPHIC_DATA] Job - Seeking Company Dancers…" at bounding box center [673, 351] width 1347 height 702
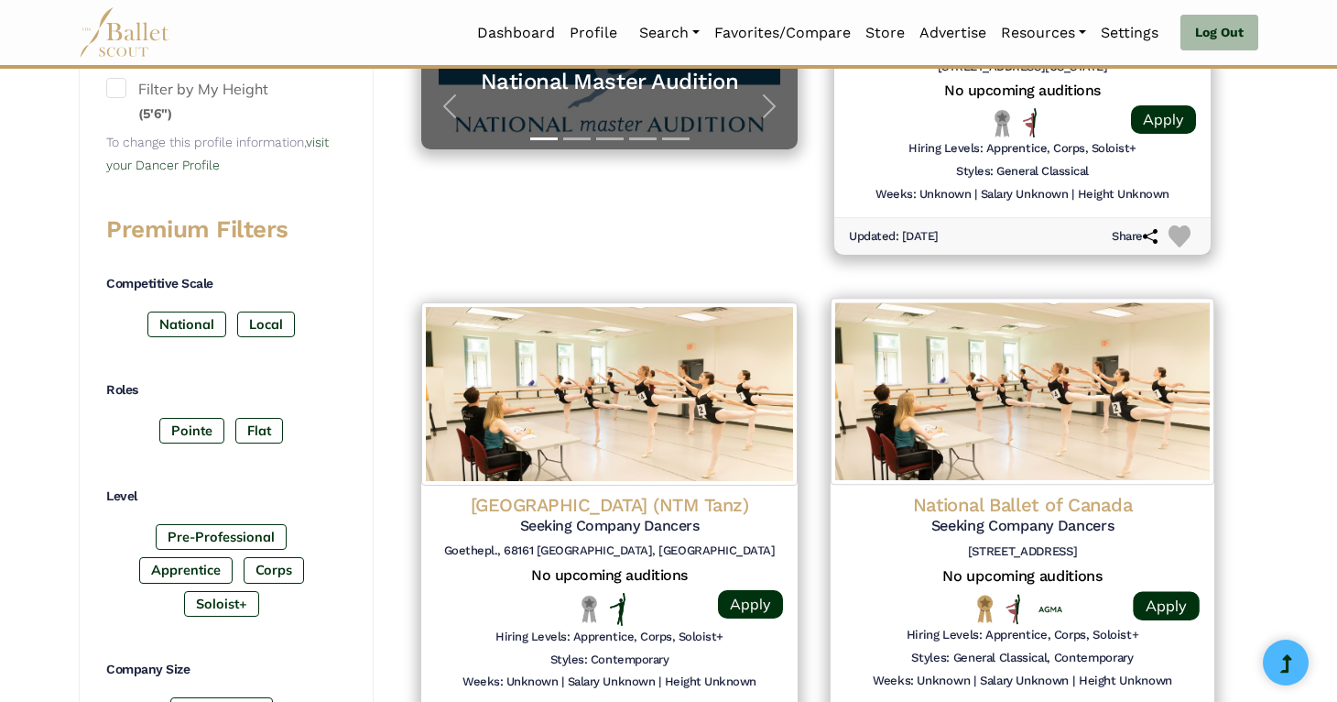
click at [1113, 453] on img at bounding box center [1023, 391] width 384 height 187
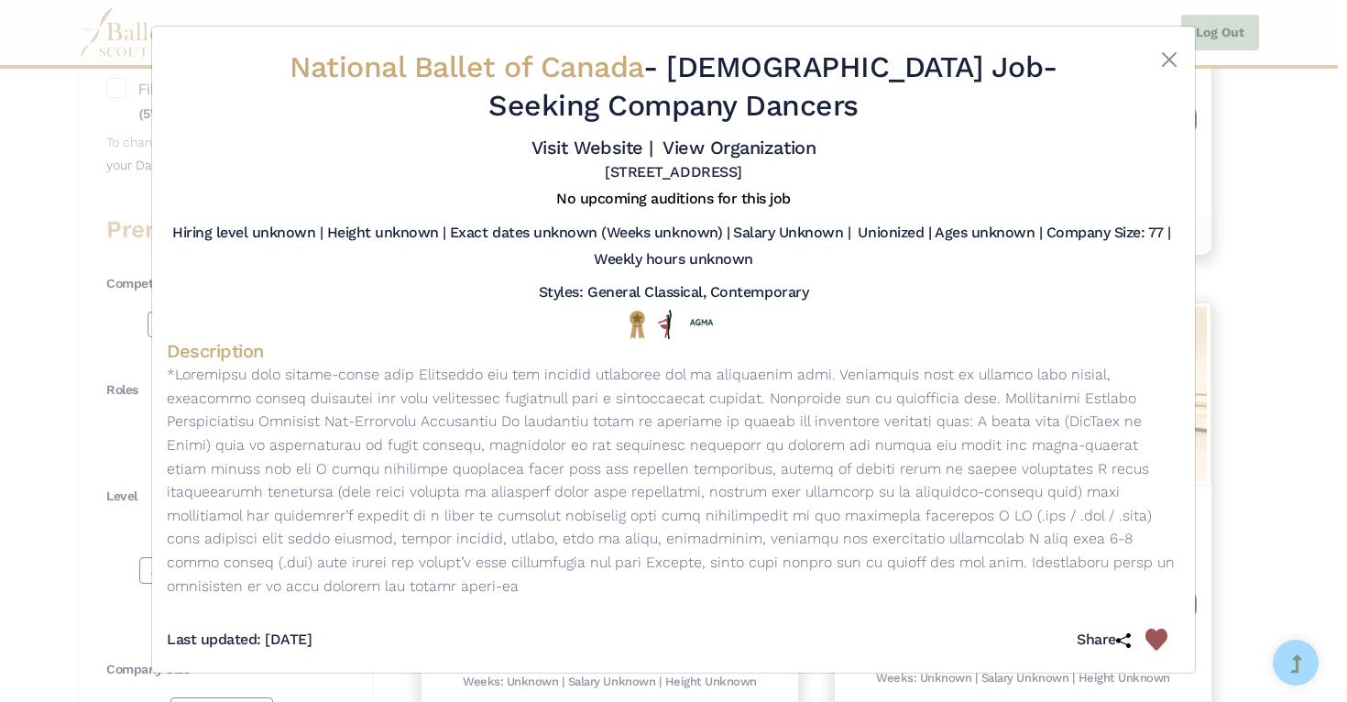
click at [1227, 426] on div "National Ballet of Canada - [DEMOGRAPHIC_DATA] Job - Seeking Company Dancers Vi…" at bounding box center [673, 351] width 1347 height 702
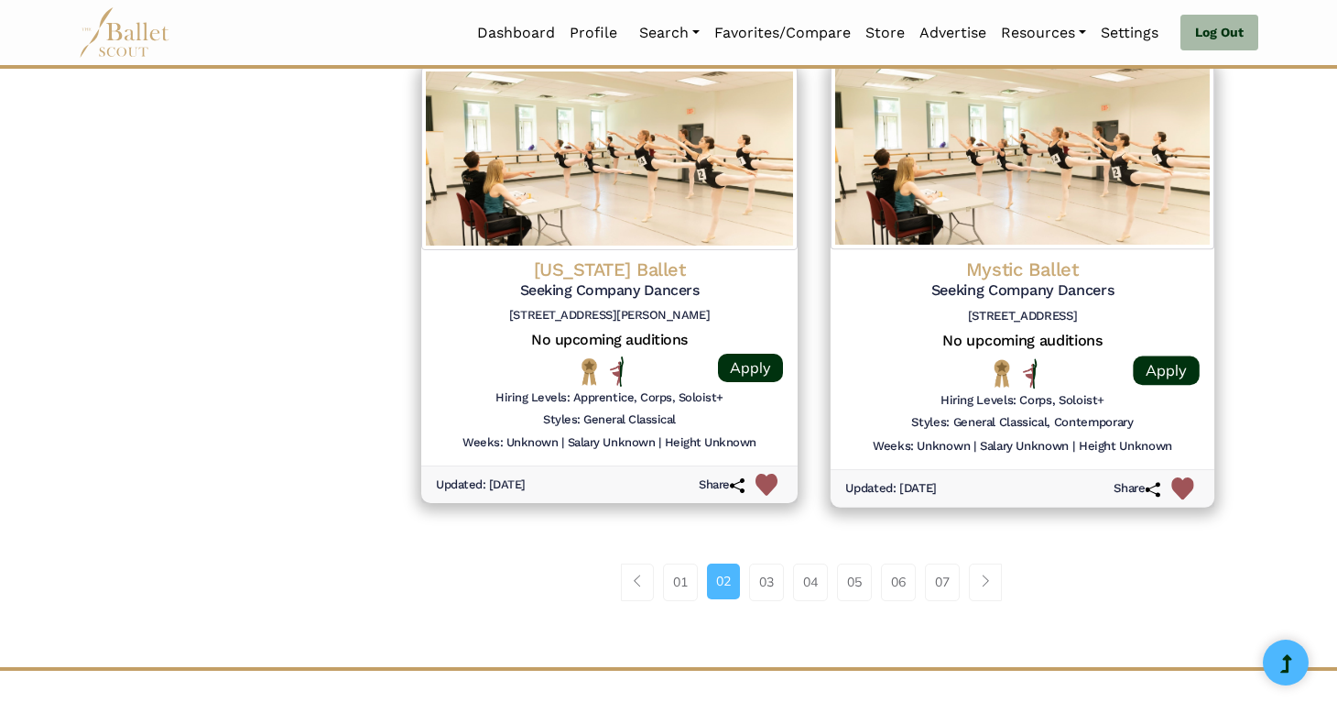
scroll to position [2317, 0]
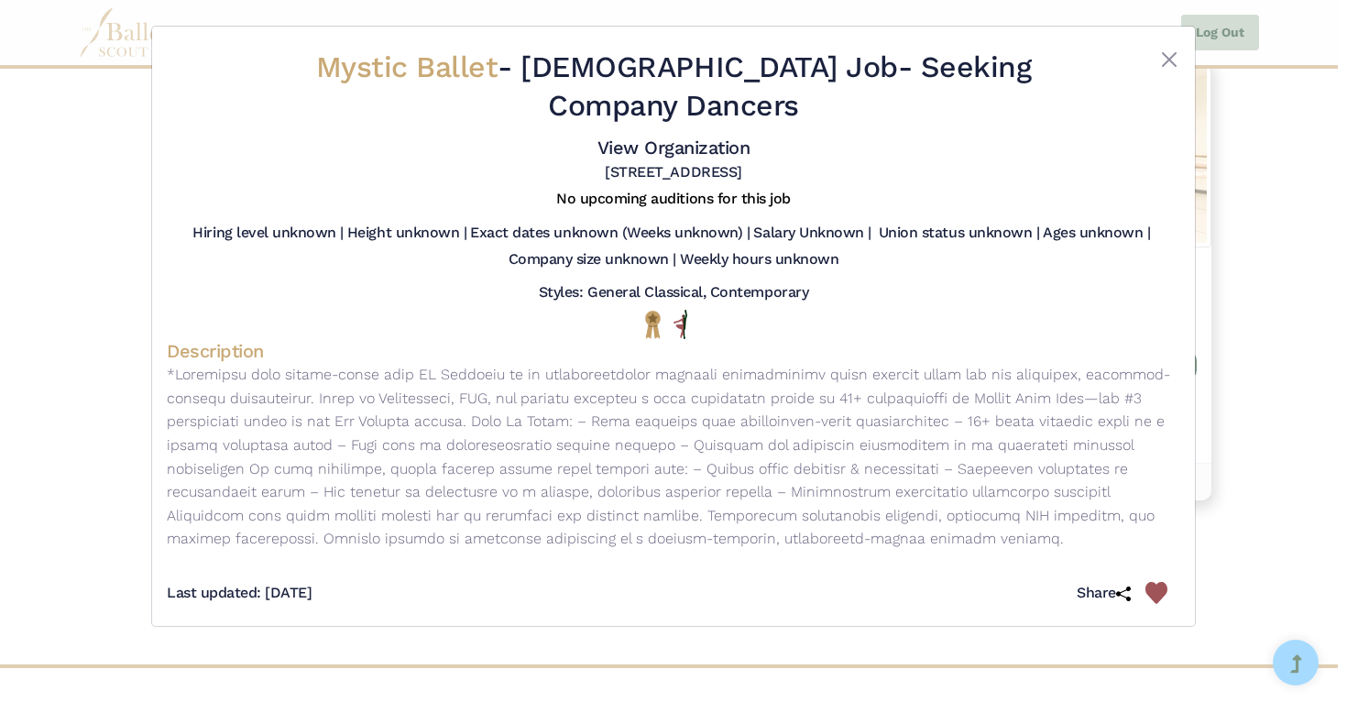
click at [1222, 292] on div "Mystic Ballet - [DEMOGRAPHIC_DATA] Job - Seeking Company Dancers View Organizat…" at bounding box center [673, 351] width 1347 height 702
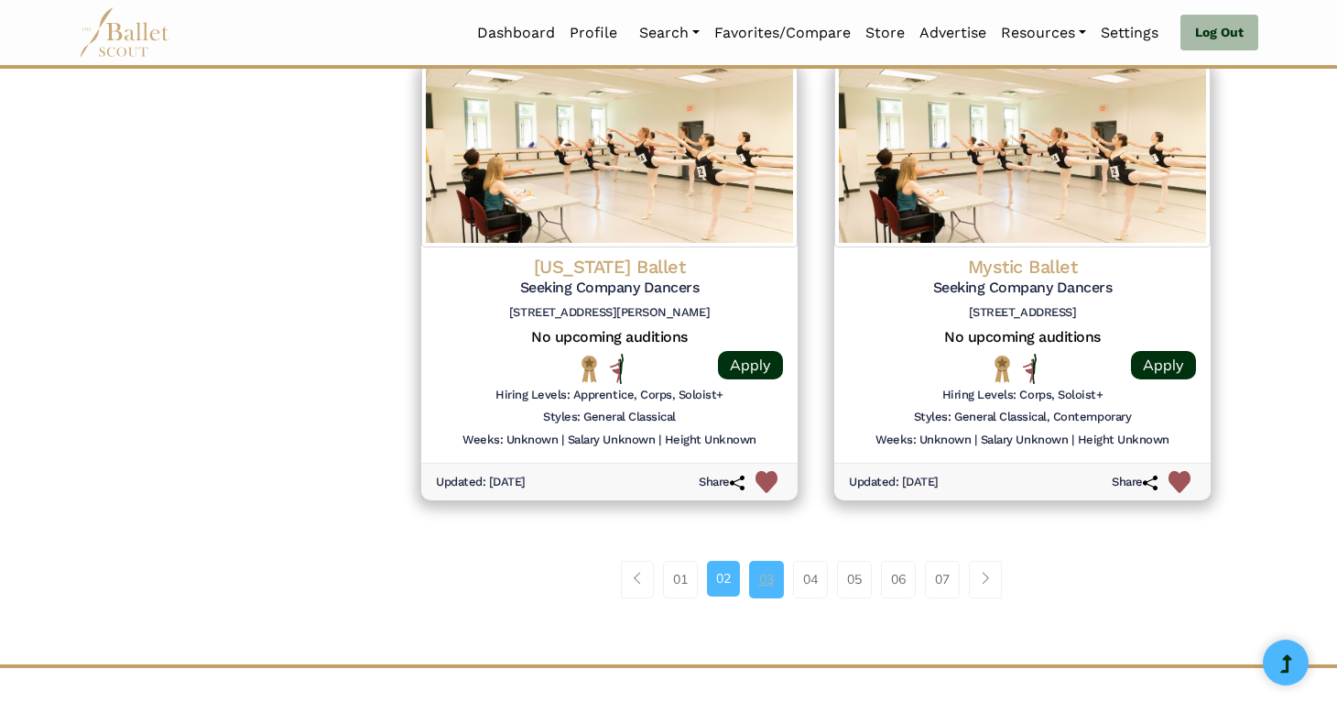
click at [769, 576] on link "03" at bounding box center [766, 579] width 35 height 37
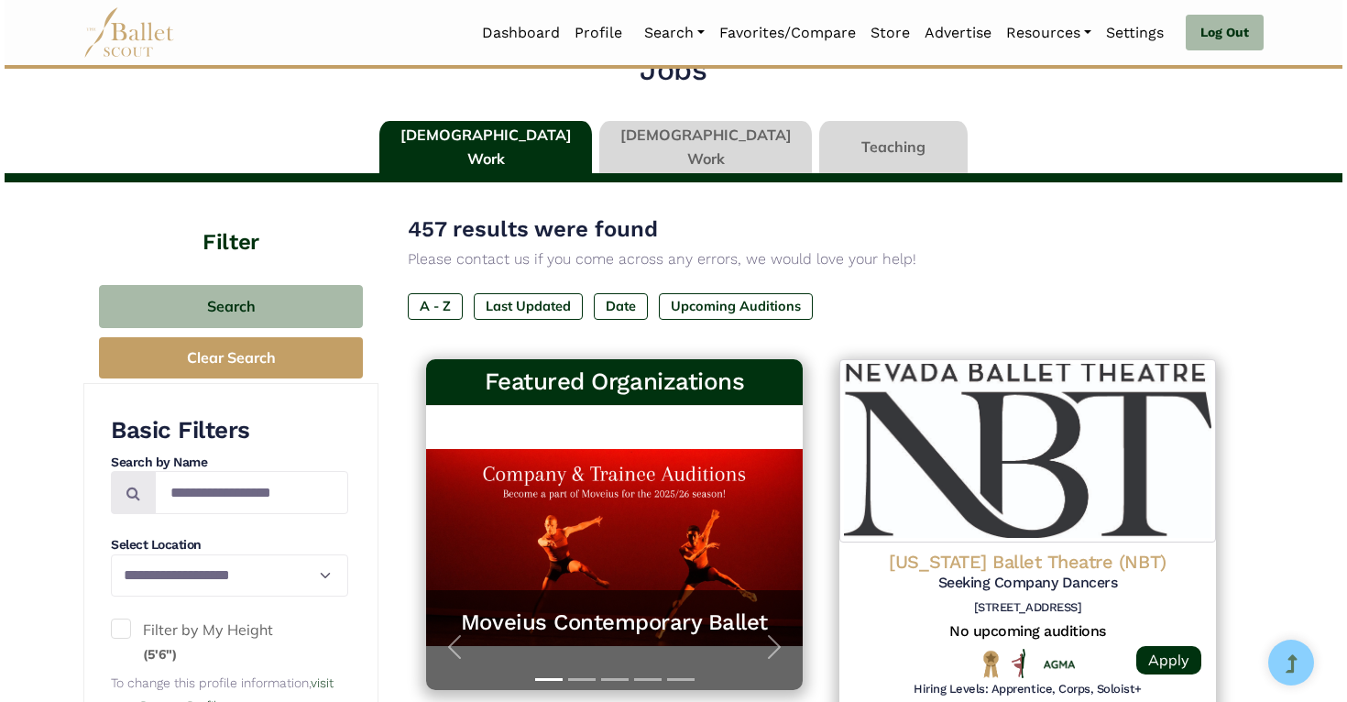
scroll to position [91, 0]
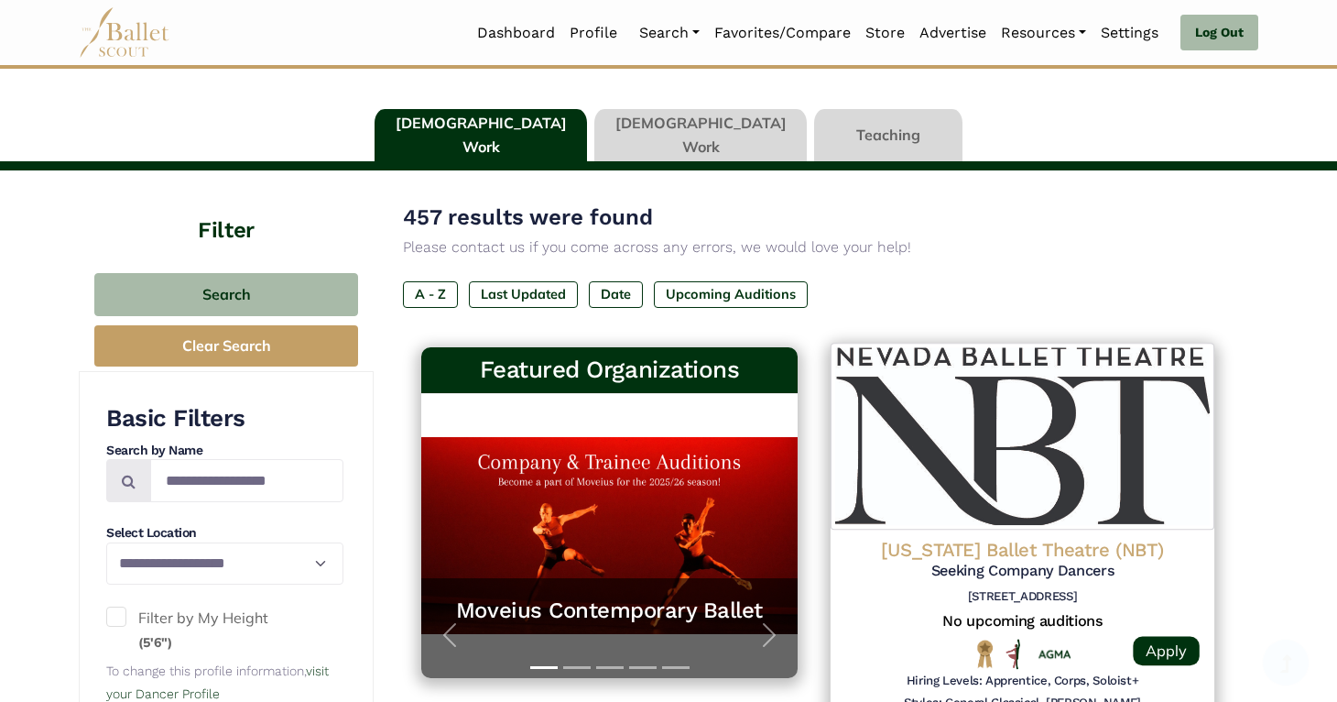
click at [1164, 450] on img at bounding box center [1023, 436] width 384 height 187
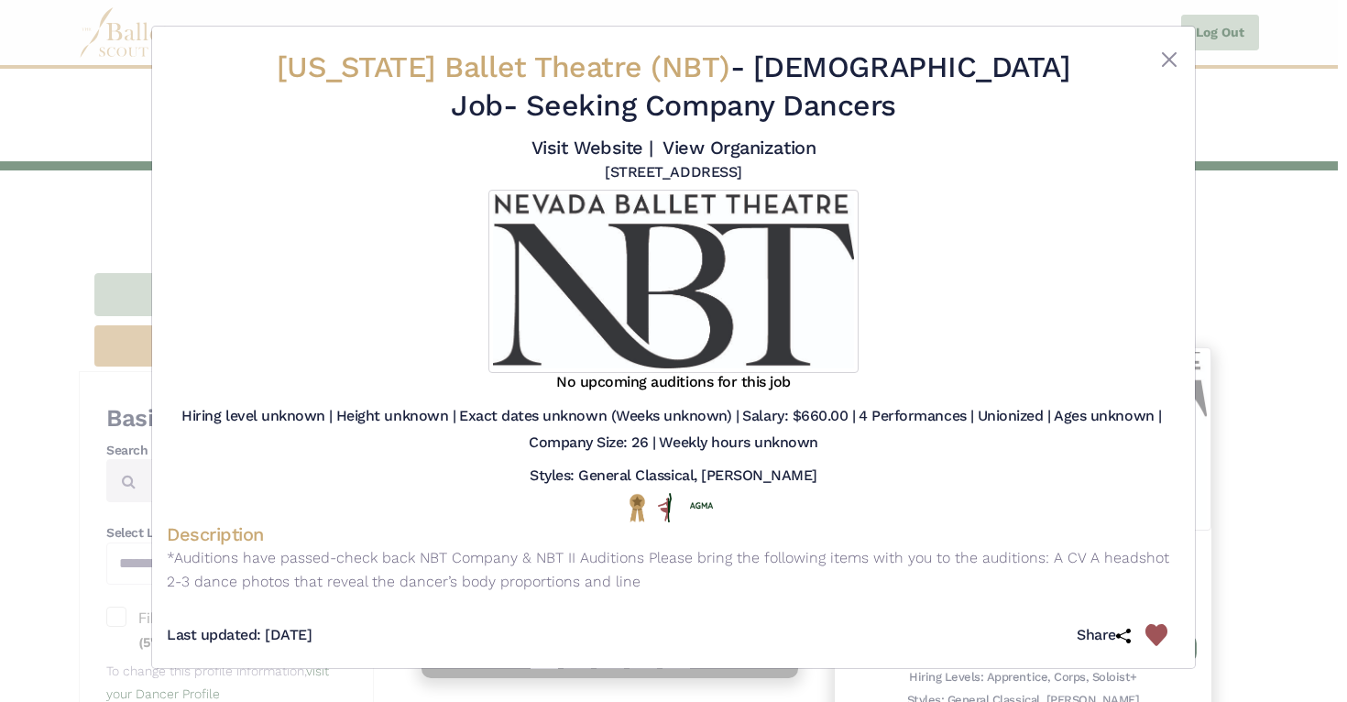
click at [1276, 439] on div "Nevada Ballet Theatre (NBT) - Full Time Job - Seeking Company Dancers Visit Web…" at bounding box center [673, 351] width 1347 height 702
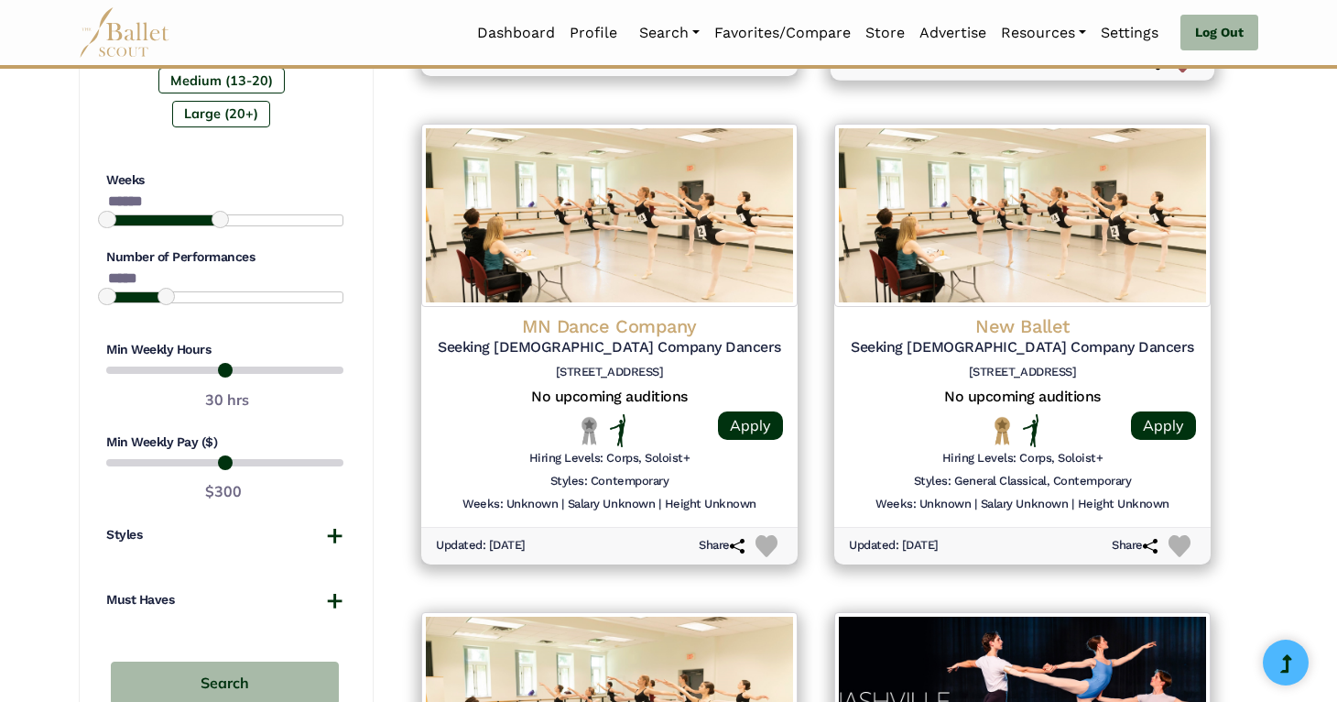
scroll to position [1284, 0]
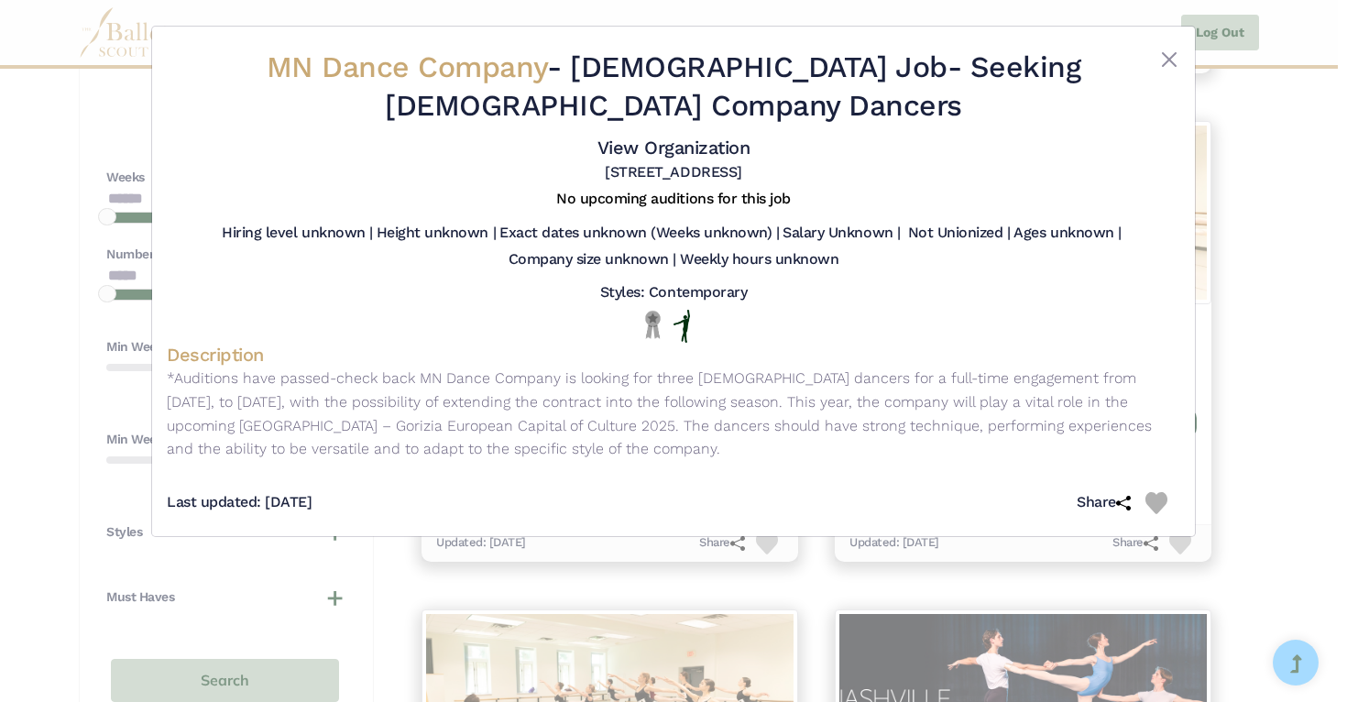
click at [1261, 278] on div "MN Dance Company - Full Time Job - Seeking Male Company Dancers View Organizati…" at bounding box center [673, 351] width 1347 height 702
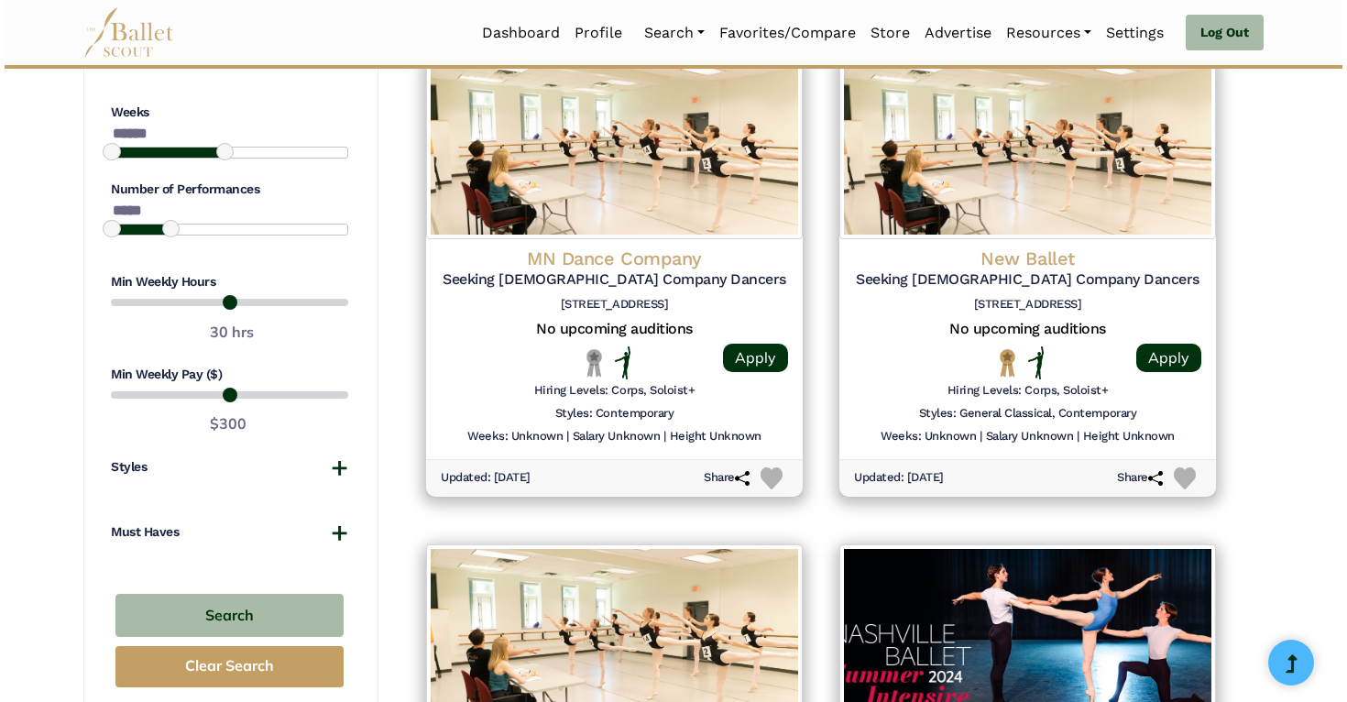
scroll to position [1415, 0]
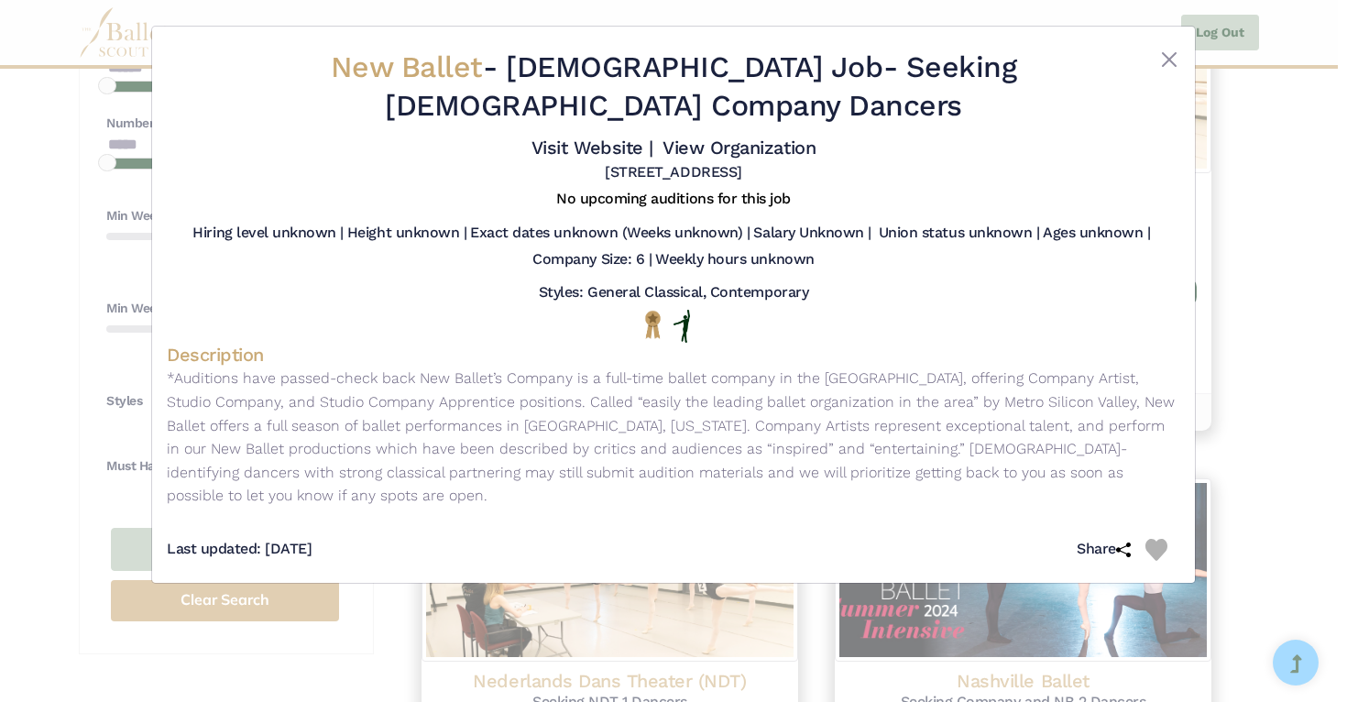
click at [1271, 221] on div "New Ballet - Full Time Job - Seeking Male Company Dancers Visit Website | View …" at bounding box center [673, 351] width 1347 height 702
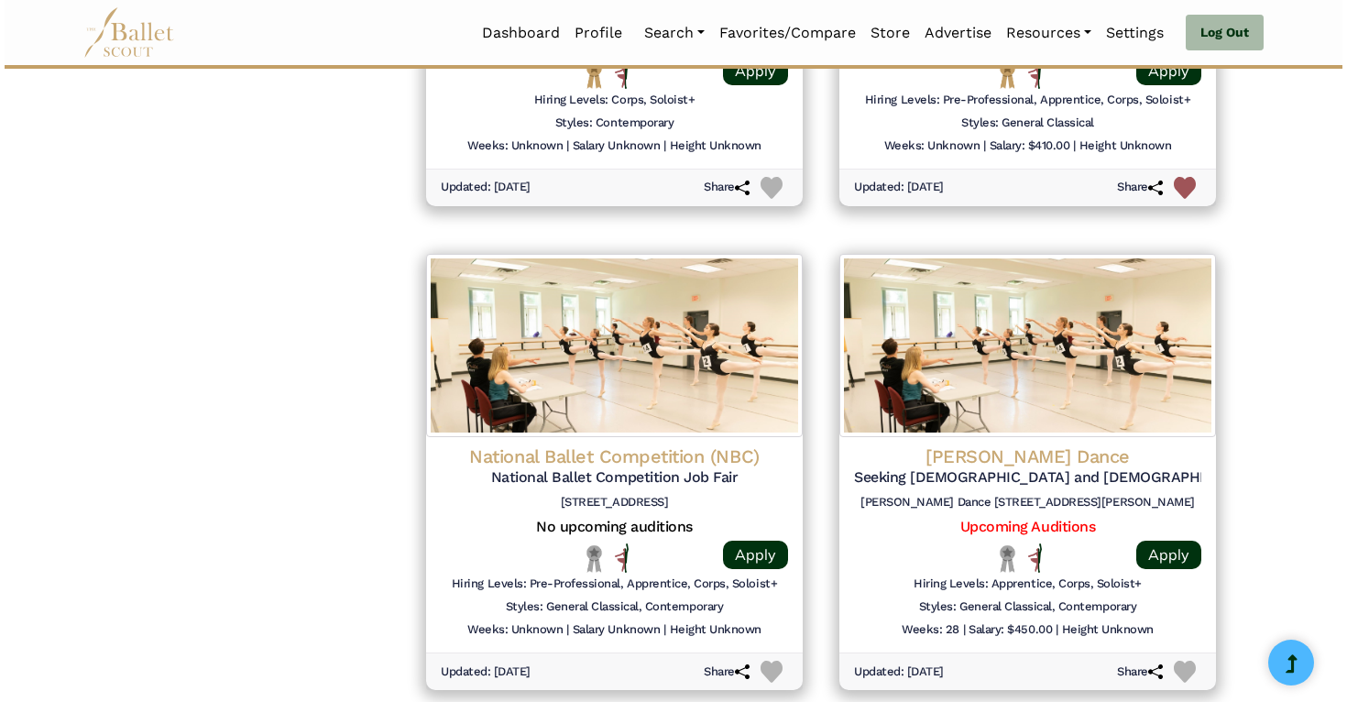
scroll to position [2130, 0]
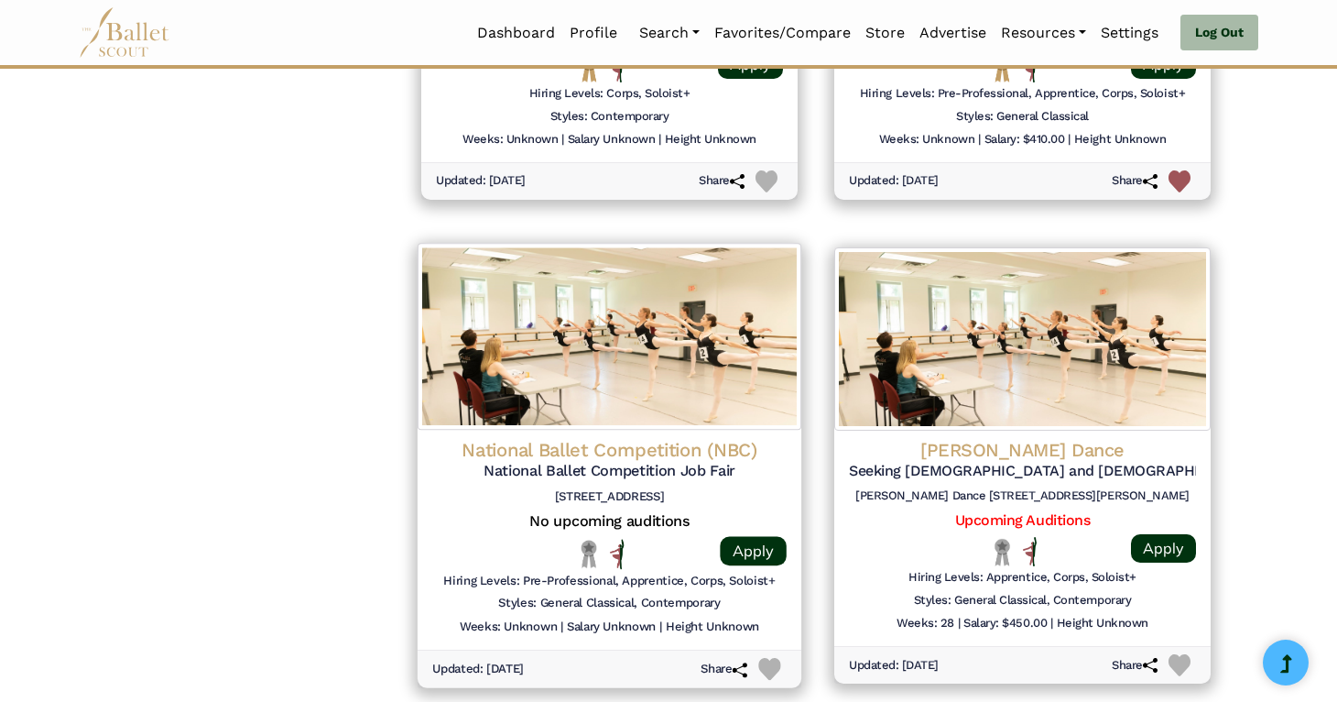
click at [613, 369] on img at bounding box center [610, 336] width 384 height 187
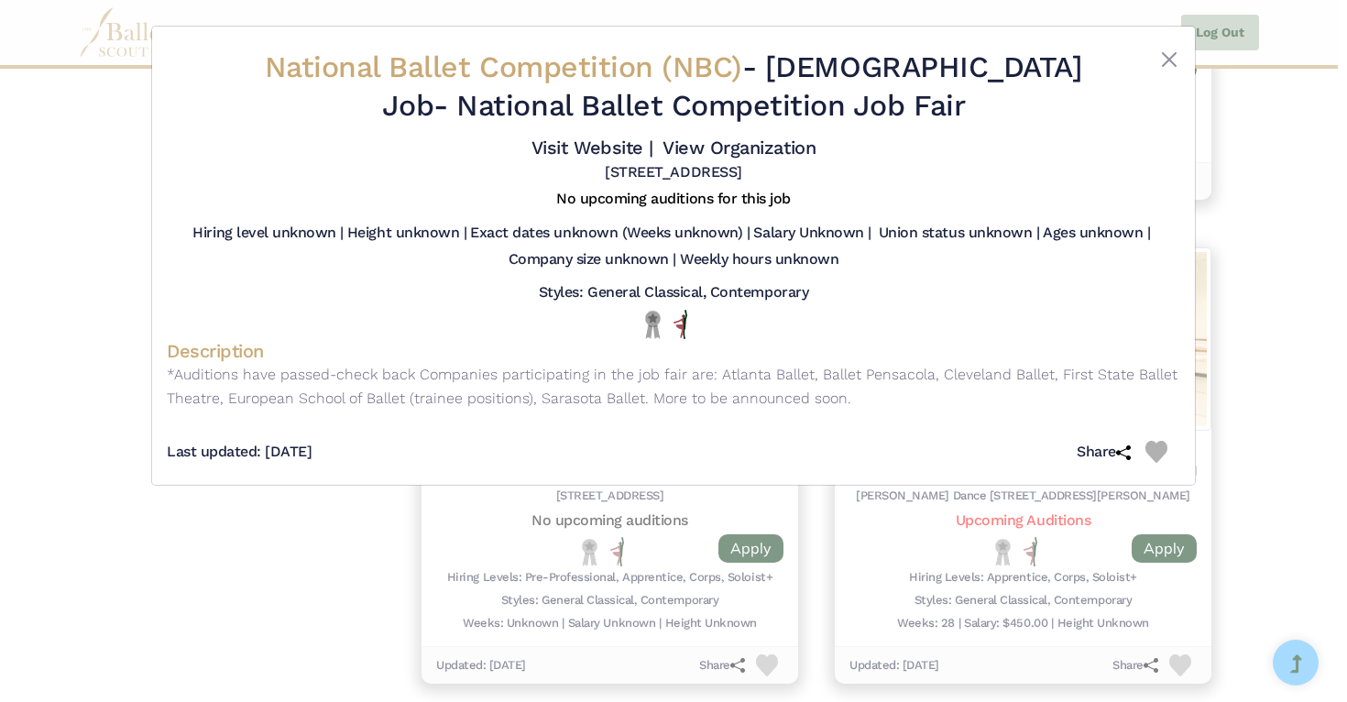
click at [1229, 212] on div "National Ballet Competition (NBC) - Full Time Job - National Ballet Competition…" at bounding box center [673, 351] width 1347 height 702
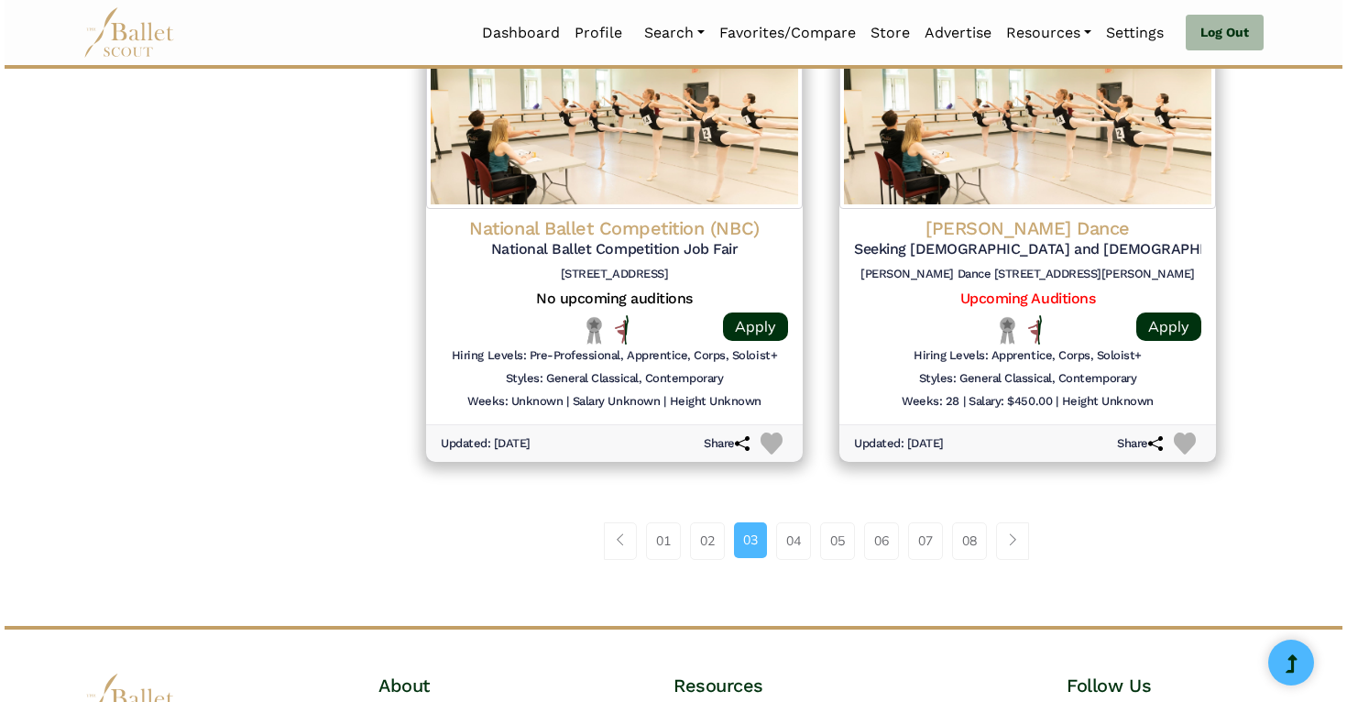
scroll to position [2357, 0]
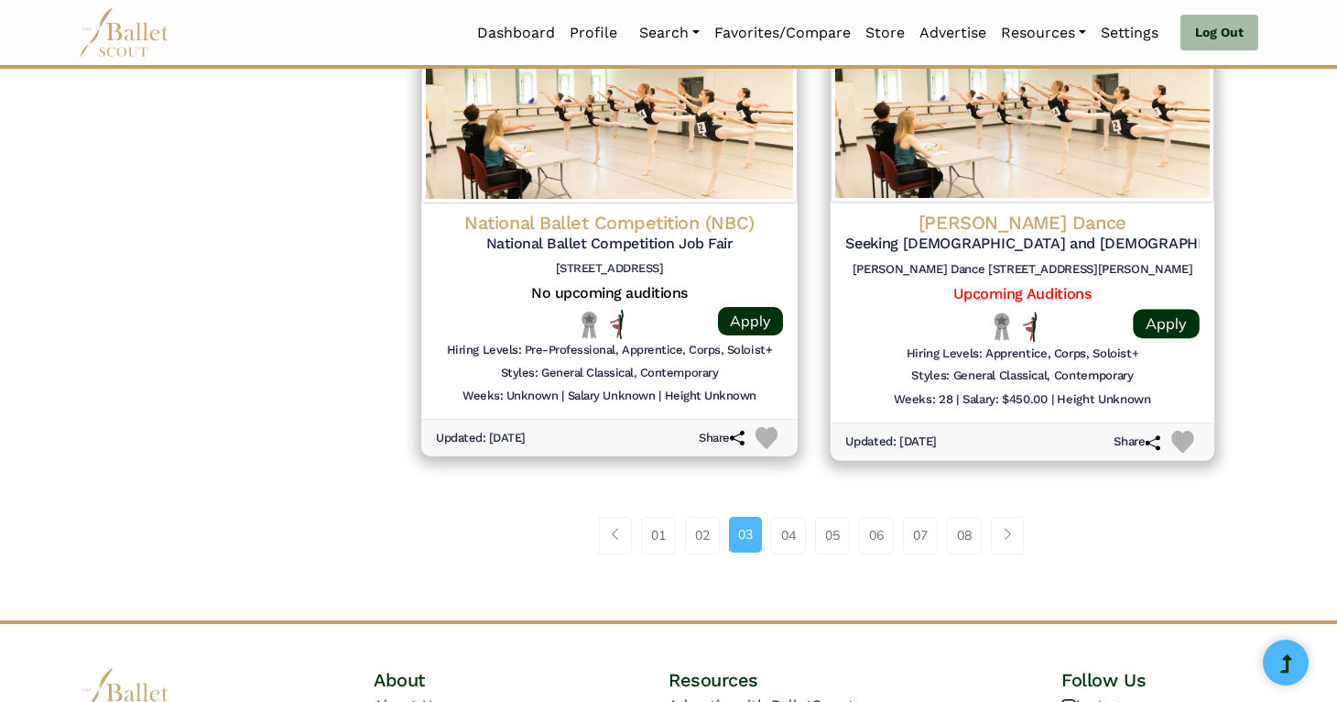
click at [1165, 205] on div "Carolyn Dorfman Dance Seeking Male and Female Identifying Dancers Carolyn Dorfm…" at bounding box center [1023, 312] width 384 height 220
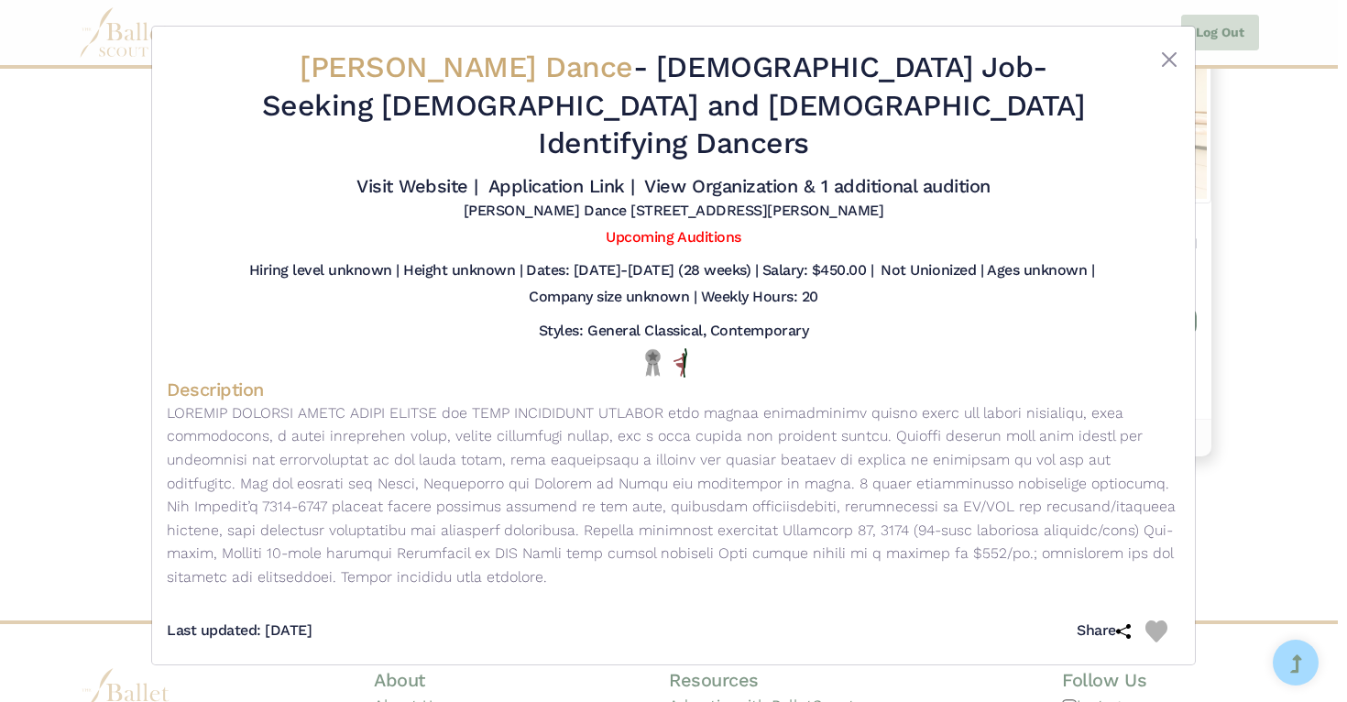
click at [1283, 206] on div "Carolyn Dorfman Dance - Full Time Job - Seeking Male and Female Identifying Dan…" at bounding box center [673, 351] width 1347 height 702
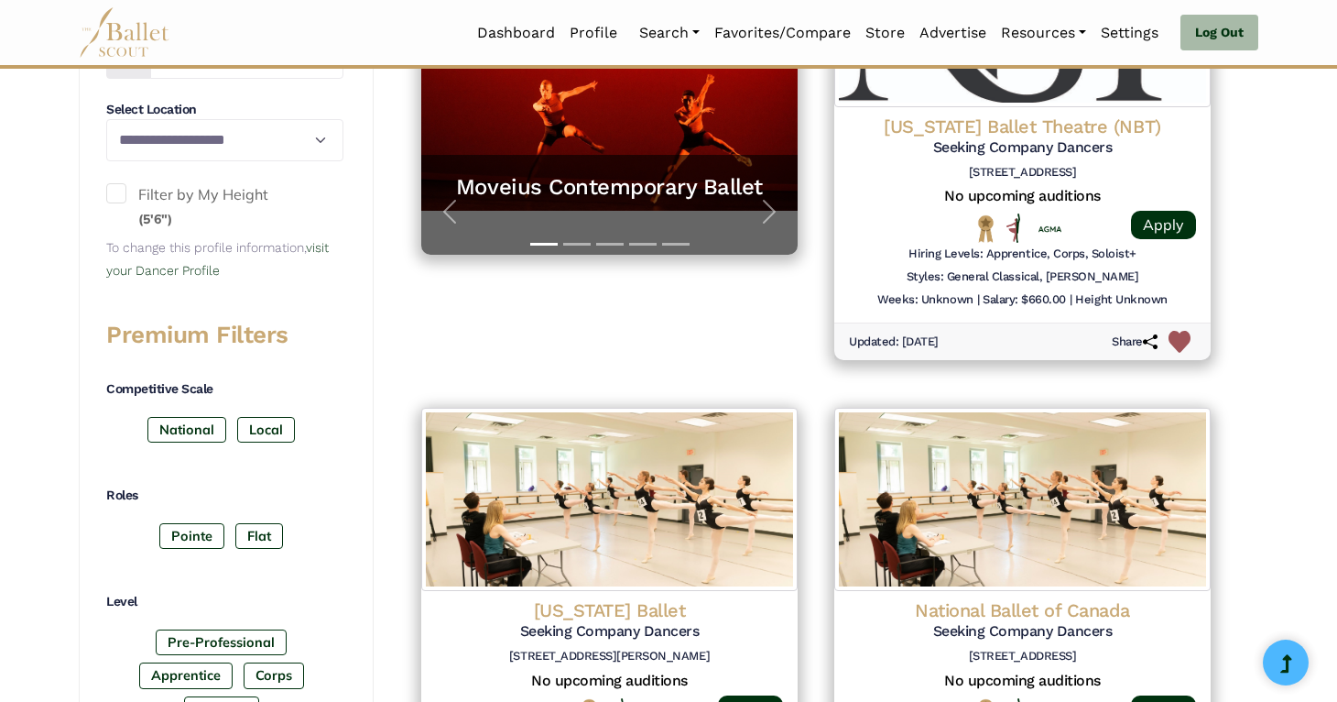
scroll to position [0, 0]
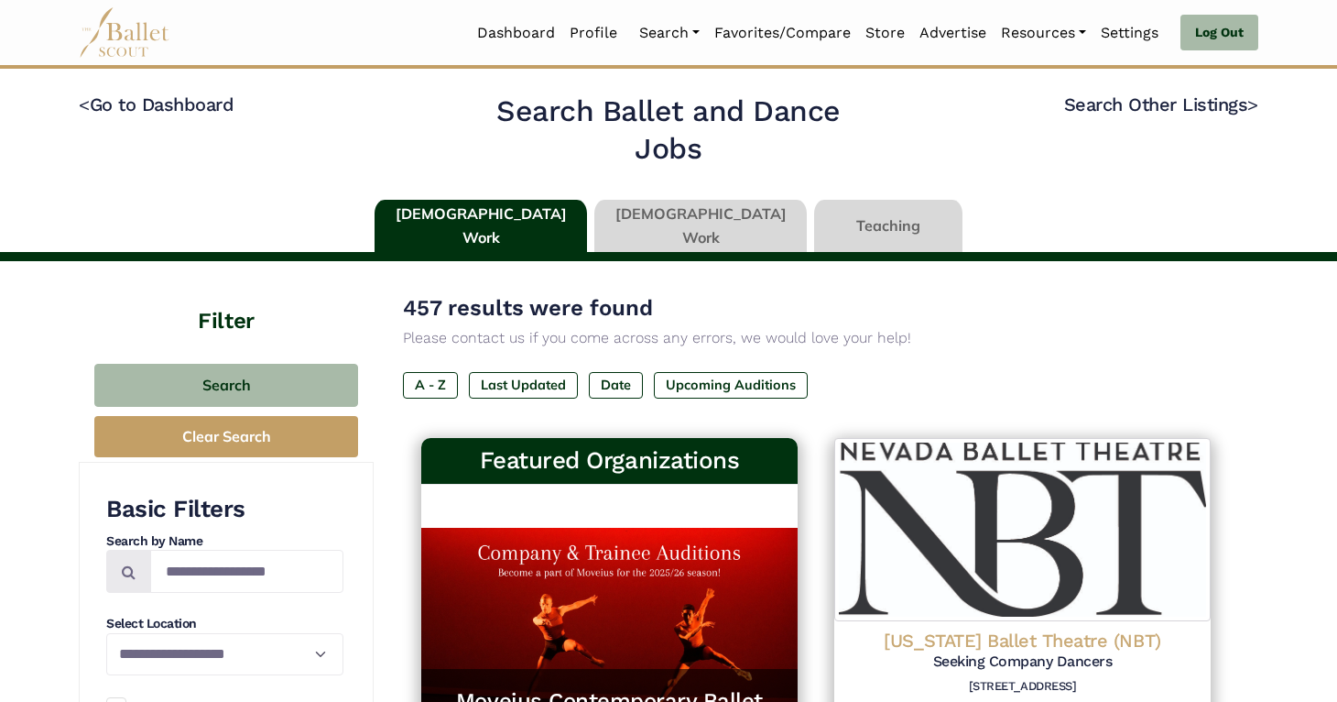
click at [645, 244] on link at bounding box center [701, 226] width 213 height 52
click at [647, 201] on link at bounding box center [701, 226] width 213 height 52
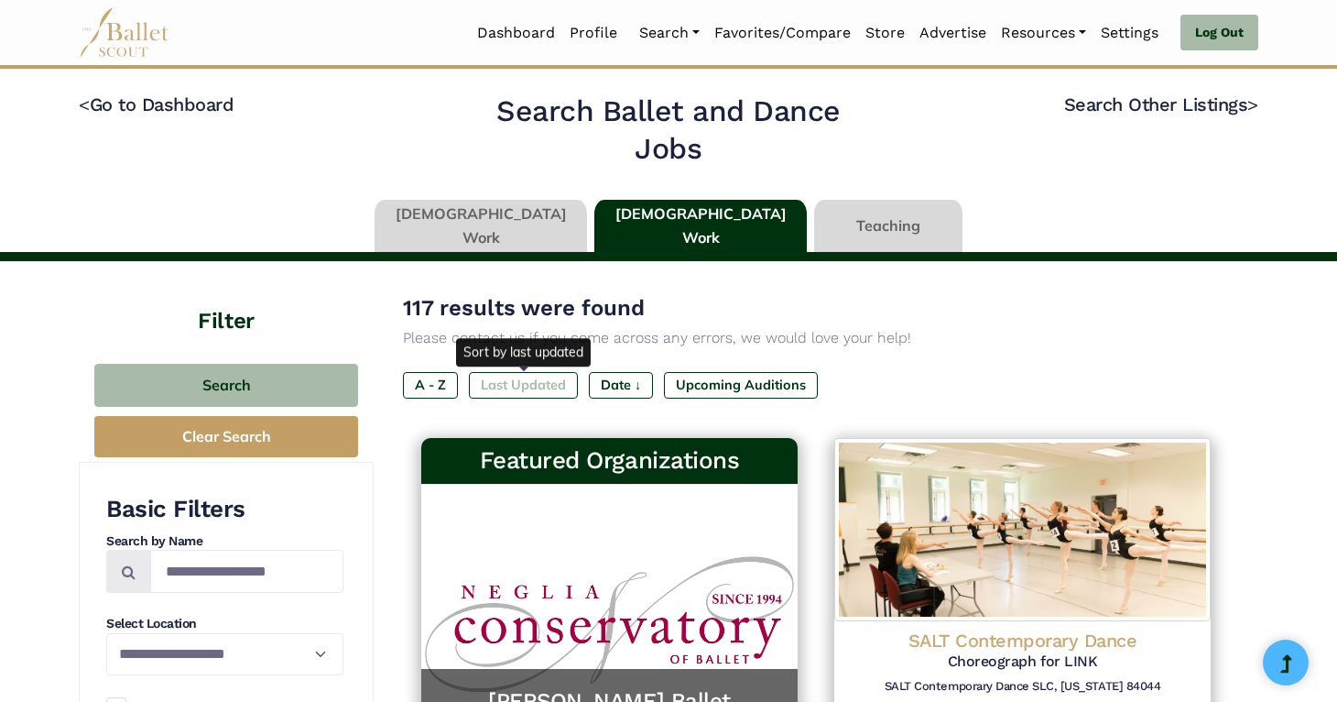
click at [537, 389] on label "Last Updated" at bounding box center [523, 385] width 109 height 26
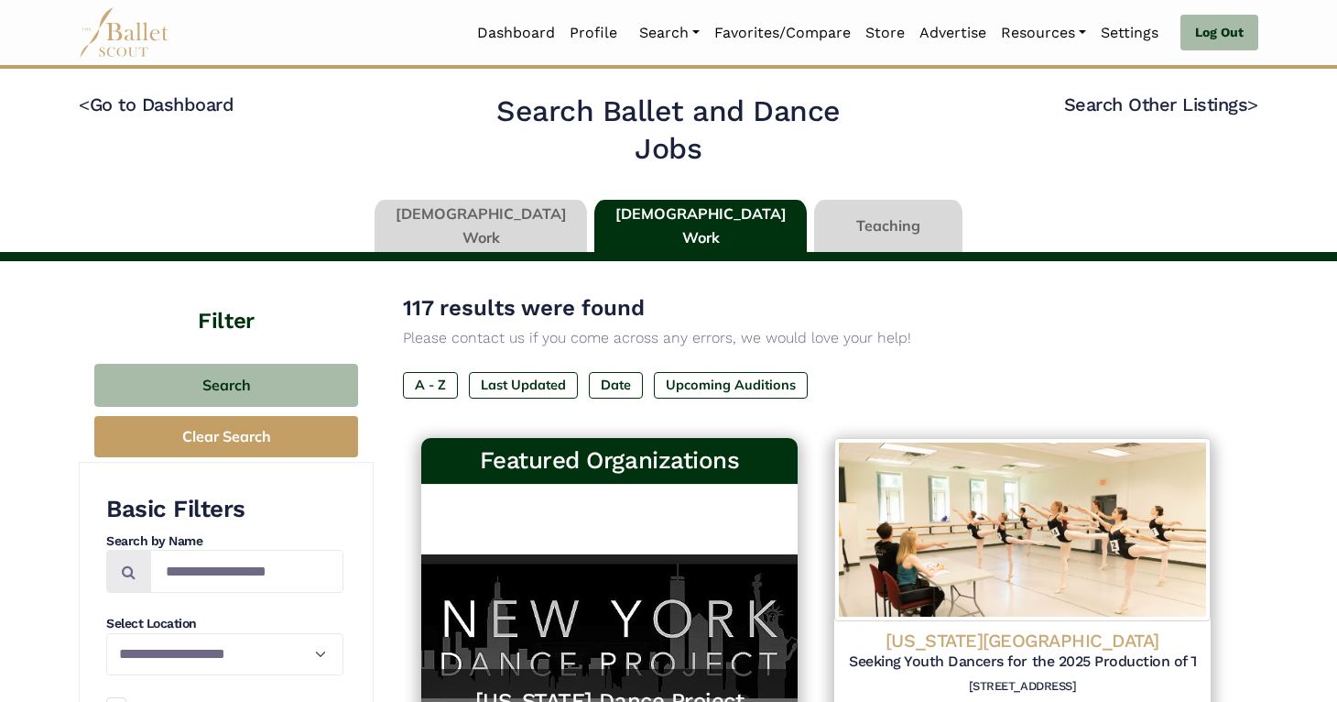
click at [843, 215] on link at bounding box center [888, 226] width 148 height 52
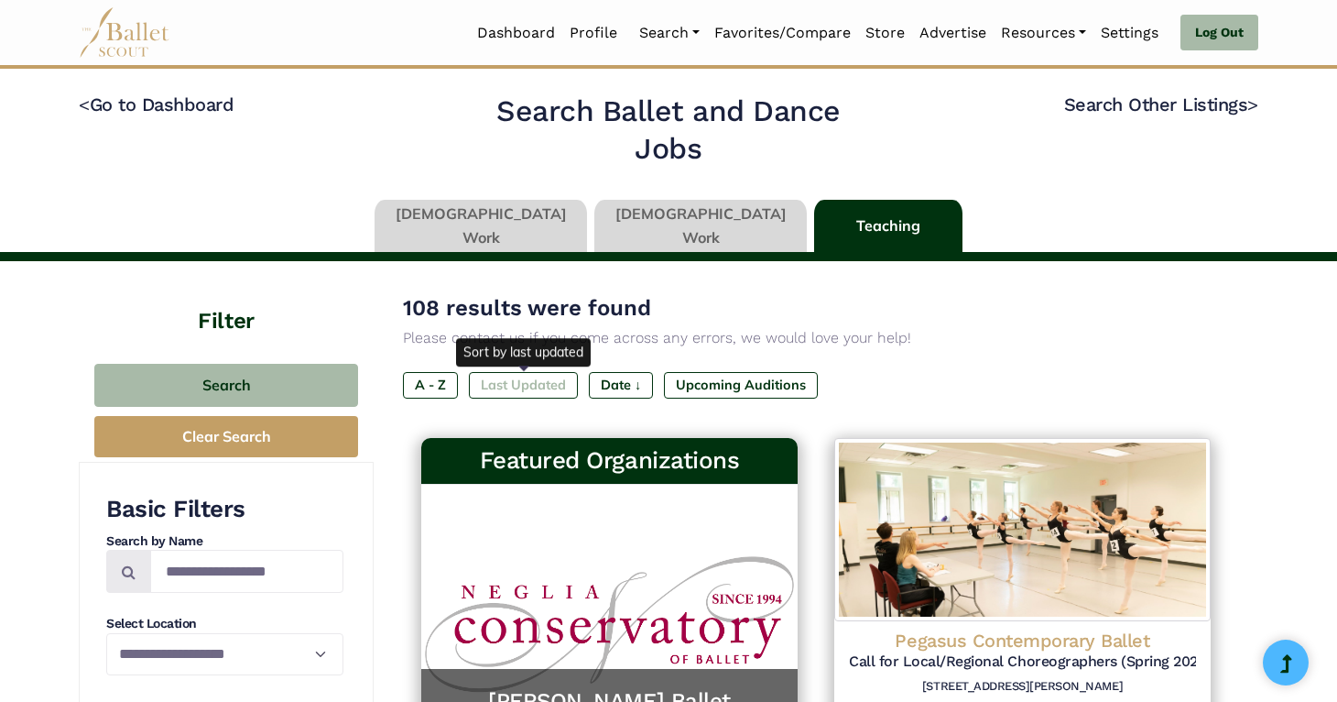
click at [525, 378] on label "Last Updated" at bounding box center [523, 385] width 109 height 26
